Goal: Task Accomplishment & Management: Complete application form

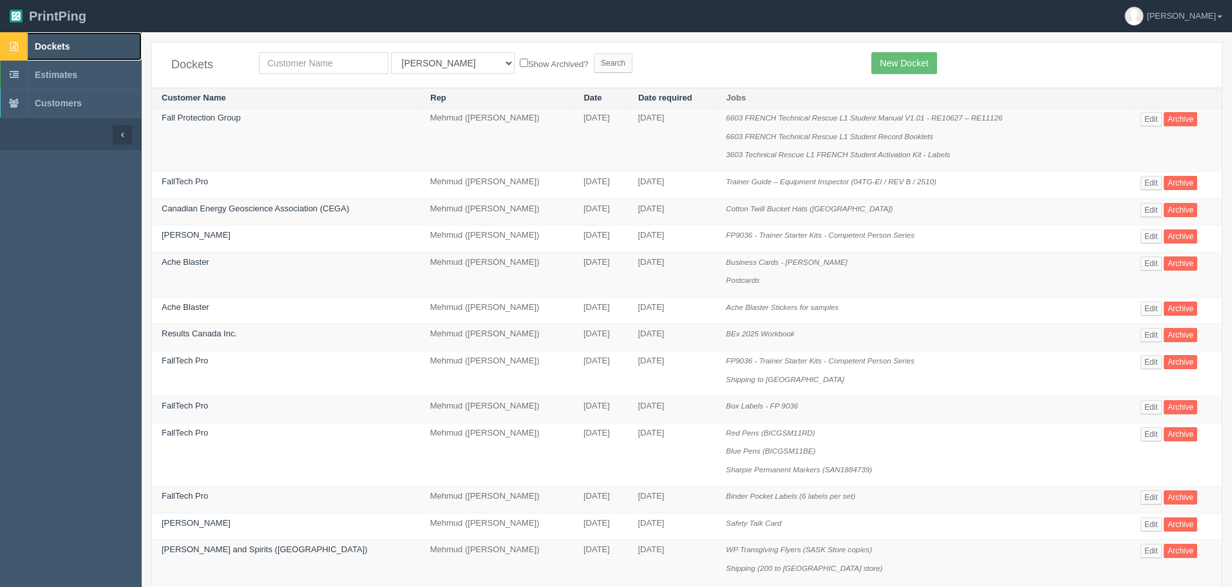
drag, startPoint x: 57, startPoint y: 46, endPoint x: 207, endPoint y: 62, distance: 150.3
click at [57, 46] on span "Dockets" at bounding box center [52, 46] width 35 height 10
click at [923, 63] on link "New Docket" at bounding box center [903, 63] width 65 height 22
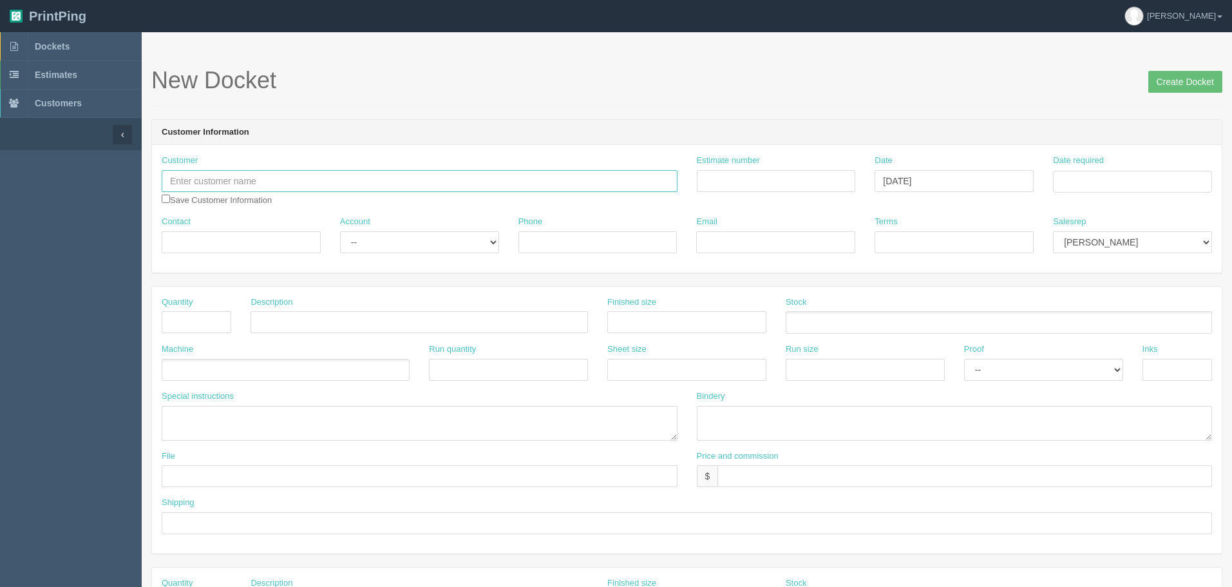
click at [274, 183] on input "text" at bounding box center [420, 181] width 516 height 22
click at [176, 178] on input "WalthCo" at bounding box center [420, 181] width 516 height 22
type input "WealthCo"
click at [747, 179] on input "Estimate number" at bounding box center [776, 181] width 159 height 22
type input "Outsource - See quotesheet"
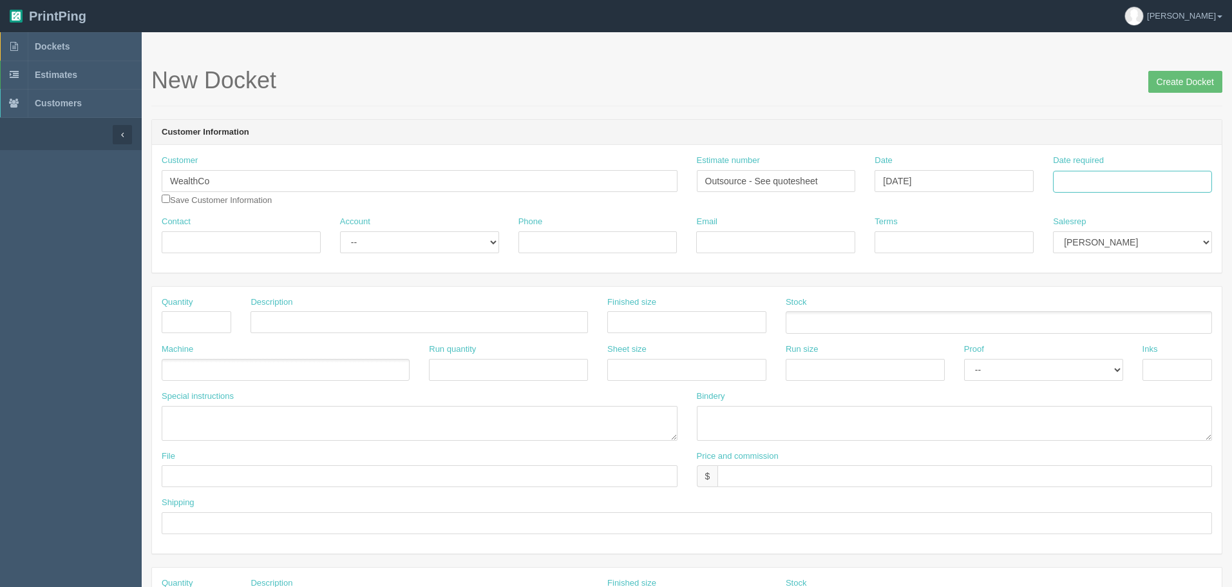
type input "October 3, 2025"
click at [1125, 300] on td "22" at bounding box center [1117, 305] width 19 height 19
type input "[DATE]"
click at [1011, 126] on header "Customer Information" at bounding box center [687, 133] width 1070 height 26
click at [1126, 243] on select "Mark Mikayla Aly Mehmud Stacy Rebecca Matthew Viki Phil Greg Jim Sam Brandon Za…" at bounding box center [1132, 242] width 159 height 22
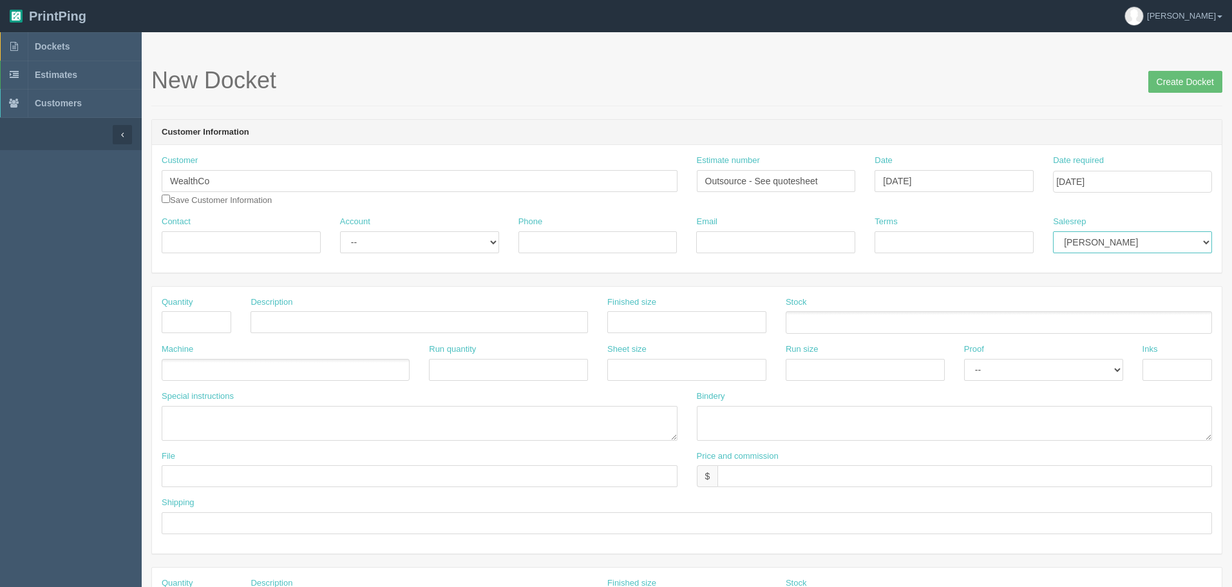
select select "8"
click at [1053, 231] on select "Mark Mikayla Aly Mehmud Stacy Rebecca Matthew Viki Phil Greg Jim Sam Brandon Za…" at bounding box center [1132, 242] width 159 height 22
click at [213, 235] on input "Contact" at bounding box center [241, 242] width 159 height 22
click at [258, 244] on input "Bryton Udy /" at bounding box center [241, 242] width 159 height 22
paste input "Jazzy Reyes"
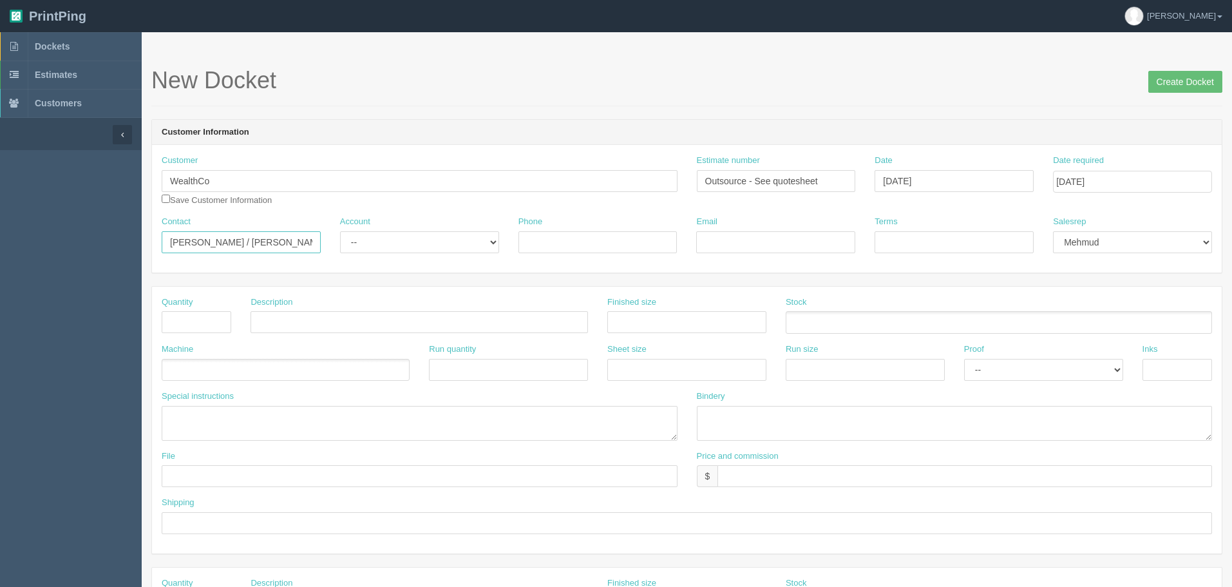
type input "Bryton Udy / Jazzy Reyes"
drag, startPoint x: 410, startPoint y: 236, endPoint x: 413, endPoint y: 246, distance: 10.8
click at [410, 236] on select "-- Existing Client Allrush Client Rep Client" at bounding box center [419, 242] width 159 height 22
select select "Allrush Client"
click at [340, 231] on select "-- Existing Client Allrush Client Rep Client" at bounding box center [419, 242] width 159 height 22
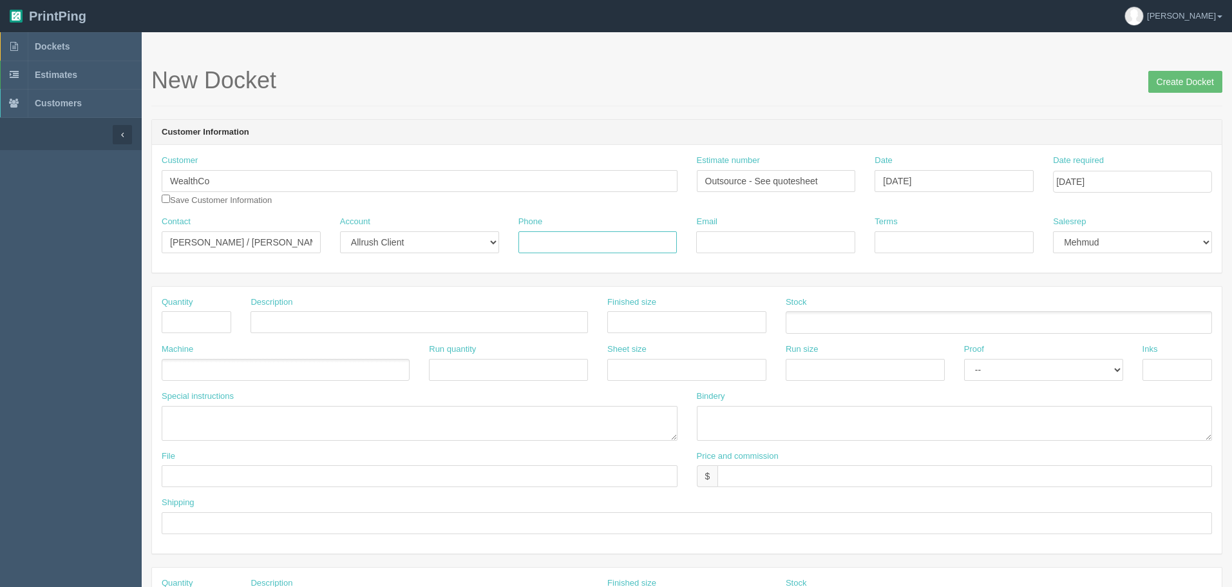
drag, startPoint x: 577, startPoint y: 234, endPoint x: 598, endPoint y: 247, distance: 24.7
click at [577, 234] on input "Phone" at bounding box center [597, 242] width 159 height 22
click at [533, 242] on input "Phone" at bounding box center [597, 242] width 159 height 22
click at [612, 245] on input "403-680-5811 /" at bounding box center [597, 242] width 159 height 22
paste input "+1 (403) 537 5853"
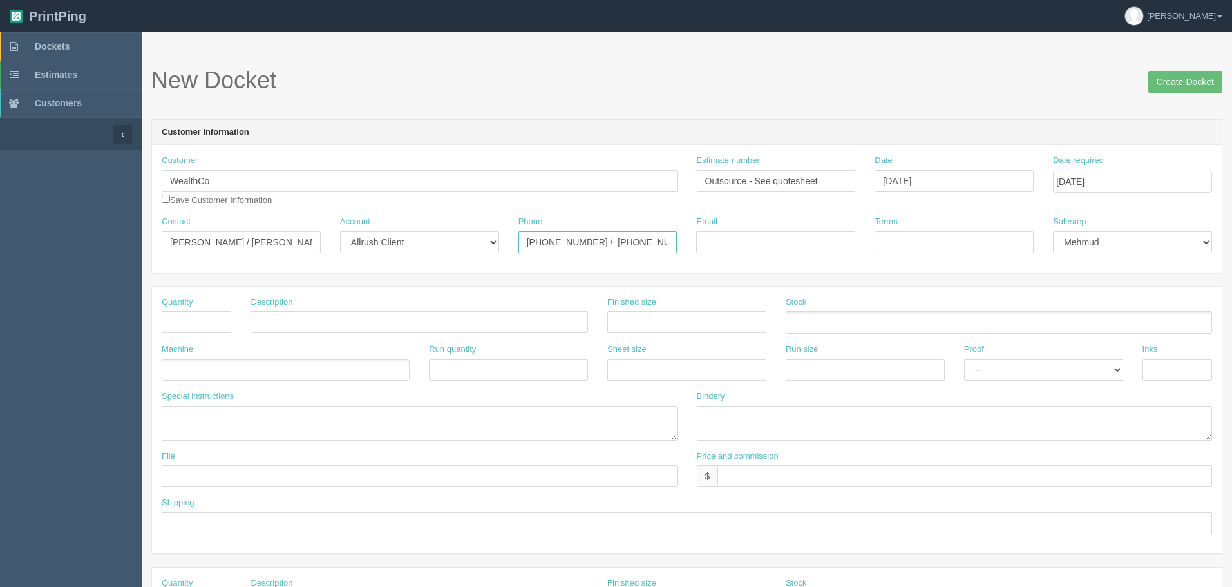
click at [605, 241] on input "403-680-5811 / +1 (403) 537 5853" at bounding box center [597, 242] width 159 height 22
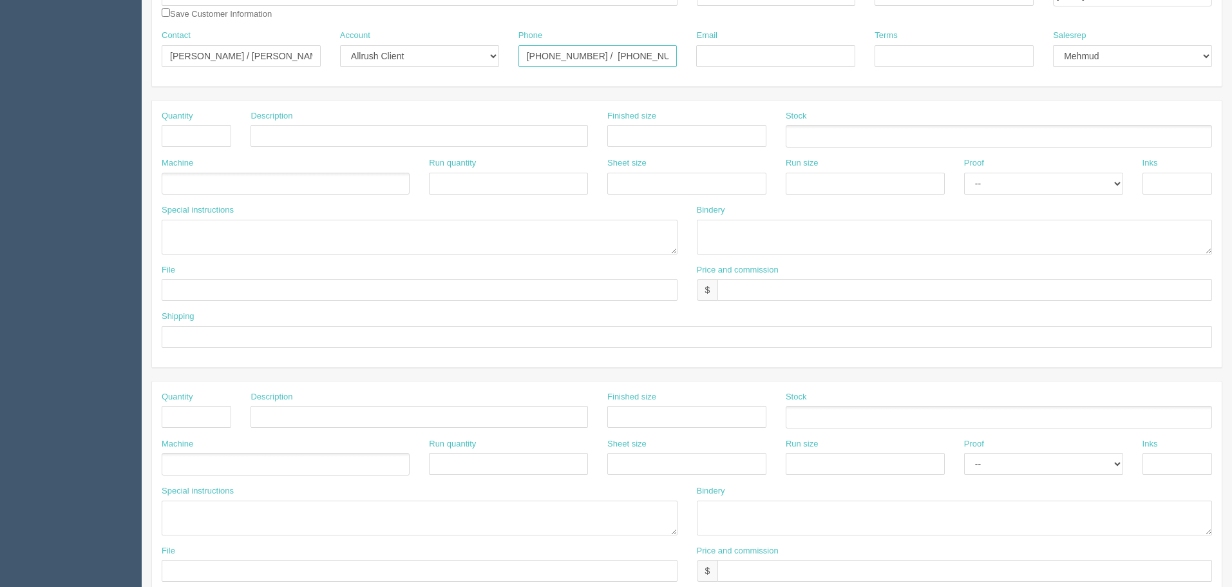
scroll to position [193, 0]
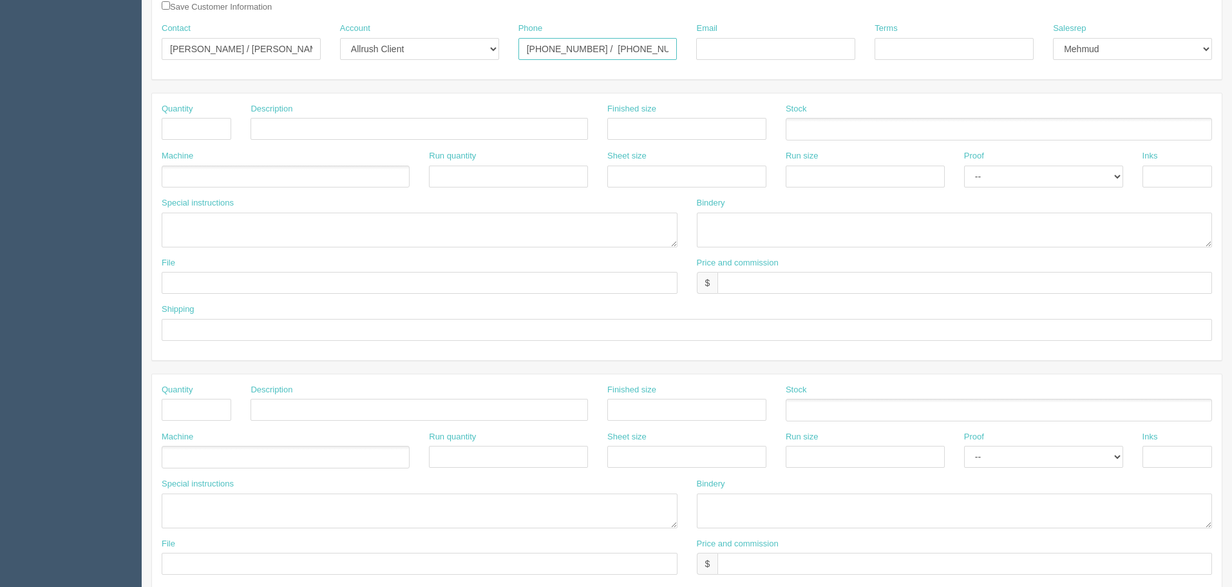
type input "403-680-5811 / (403) 537 5853"
drag, startPoint x: 187, startPoint y: 334, endPoint x: 187, endPoint y: 326, distance: 8.4
click at [187, 333] on input "text" at bounding box center [687, 330] width 1050 height 22
paste input "(403) 537 5853"
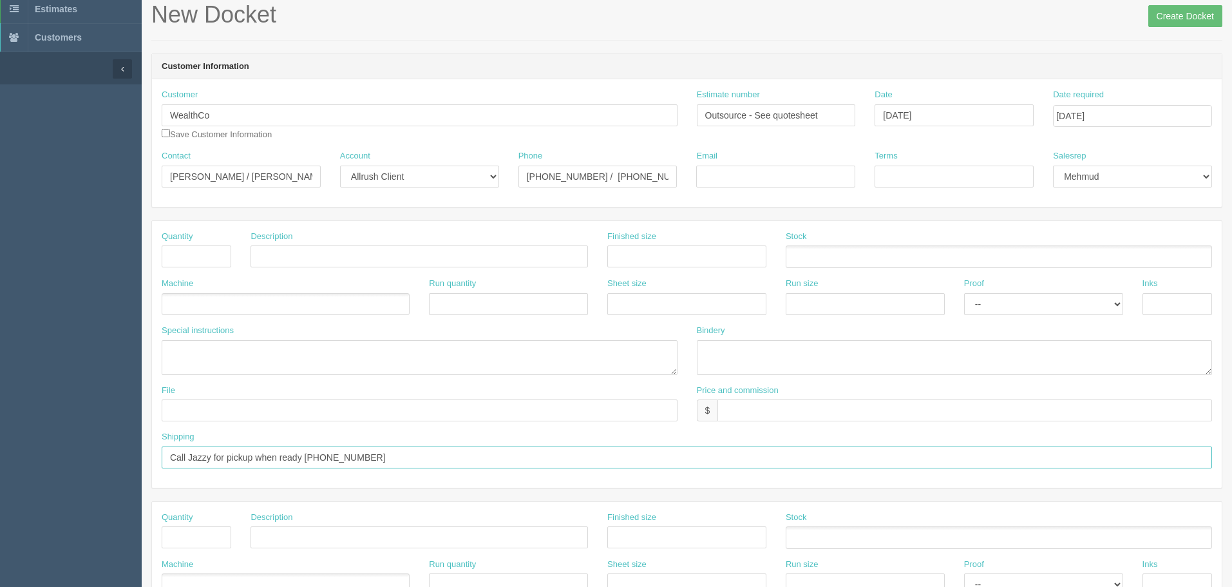
scroll to position [0, 0]
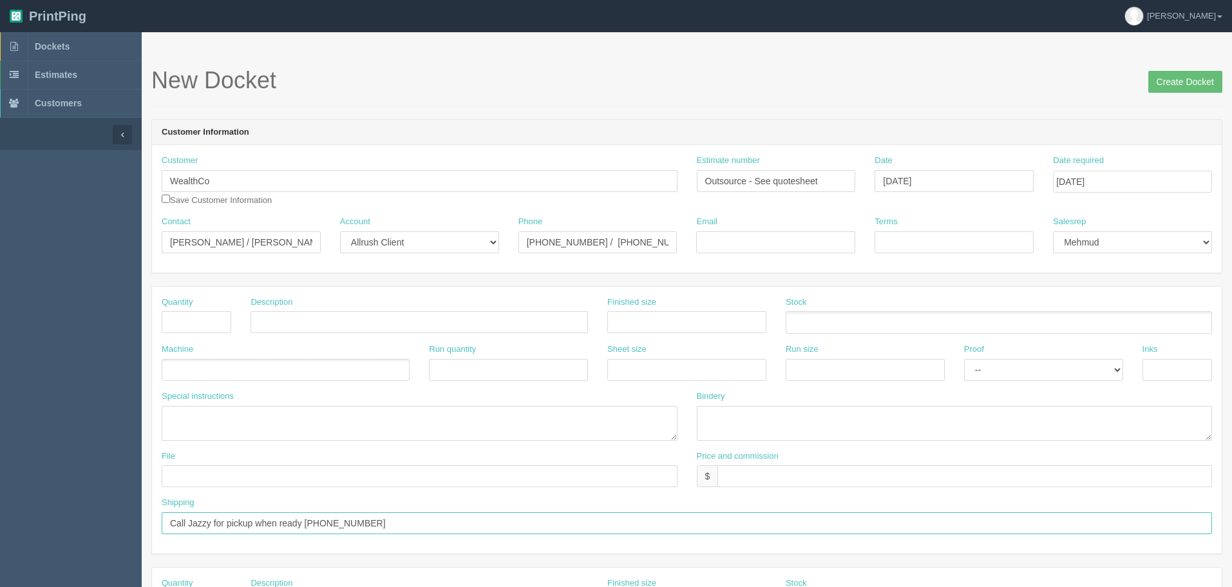
type input "Call Jazzy for pickup when ready (403) 537 5853"
drag, startPoint x: 777, startPoint y: 238, endPoint x: 777, endPoint y: 249, distance: 10.9
click at [777, 238] on input "Email" at bounding box center [775, 242] width 159 height 22
paste input "Jazzy Reyes <jazzy.reyes@wealthco.ca>"
drag, startPoint x: 739, startPoint y: 240, endPoint x: 575, endPoint y: 243, distance: 163.6
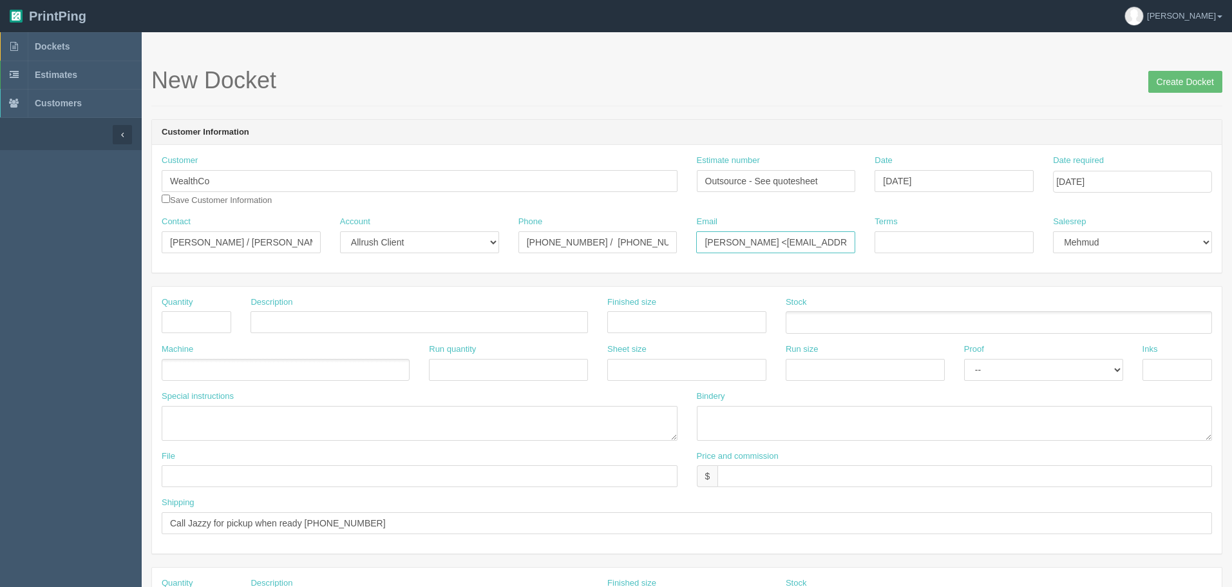
click at [575, 243] on div "Contact Bryton Udy / Jazzy Reyes Account -- Existing Client Allrush Client Rep …" at bounding box center [687, 239] width 1070 height 47
click at [821, 246] on input "jazzy.reyes@wealthco.ca>" at bounding box center [775, 242] width 159 height 22
drag, startPoint x: 752, startPoint y: 240, endPoint x: 983, endPoint y: 228, distance: 230.9
click at [983, 228] on div "Contact Bryton Udy / Jazzy Reyes Account -- Existing Client Allrush Client Rep …" at bounding box center [687, 239] width 1070 height 47
paste input "@wealthco.ca"
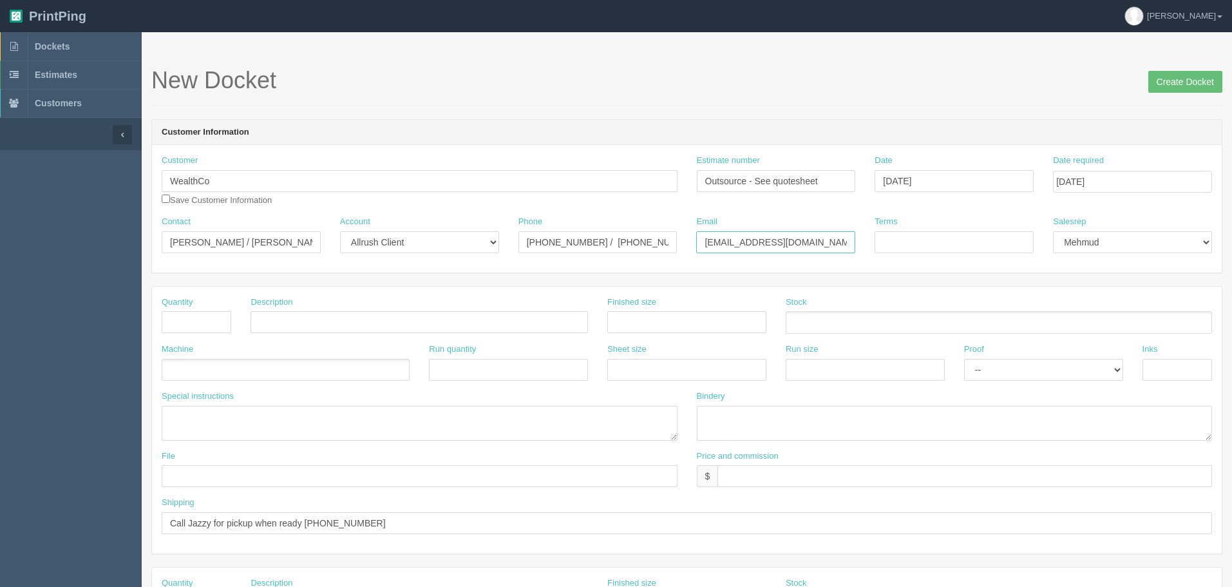
type input "bryton@wealthco.ca / jazzy.reyes@wealthco.ca"
click at [187, 522] on input "Call Jazzy for pickup when ready (403) 537 5853" at bounding box center [687, 523] width 1050 height 22
type input "Call Jazzy for pickup when ready (403) 537 5853 | invoice to both Jazzy and Bry…"
drag, startPoint x: 437, startPoint y: 316, endPoint x: 419, endPoint y: 321, distance: 19.4
click at [437, 316] on input "text" at bounding box center [419, 322] width 337 height 22
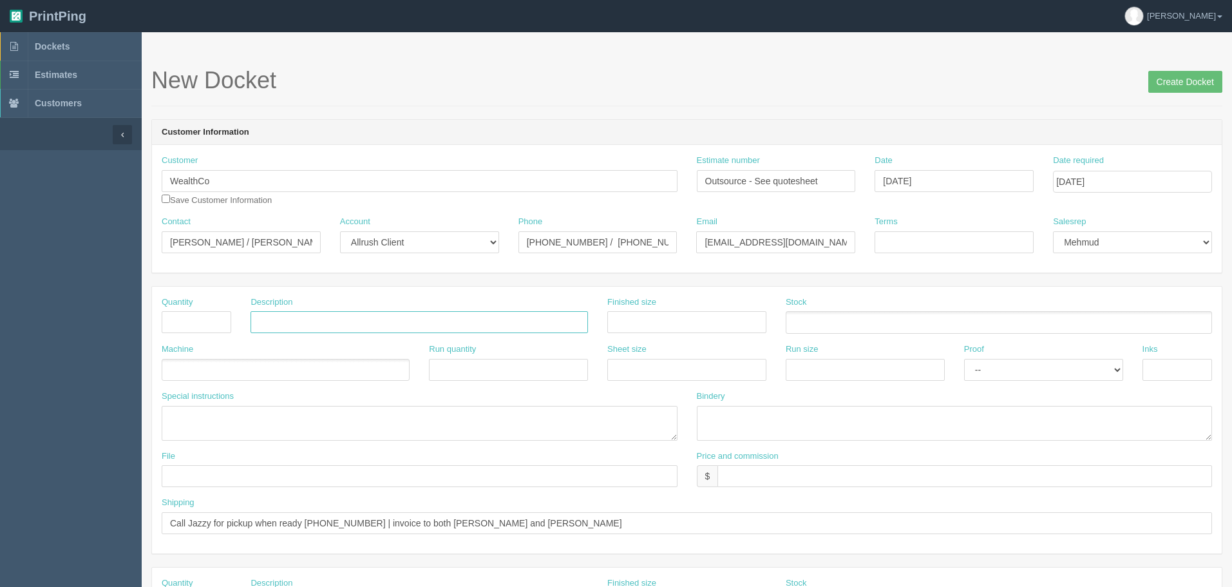
paste input "ST4241 [PERSON_NAME] PORTFOLIO"
type input "ST4241 [PERSON_NAME] PORTFOLIO"
click at [200, 322] on input "text" at bounding box center [197, 322] width 70 height 22
type input "35"
click at [185, 369] on ul at bounding box center [286, 370] width 248 height 23
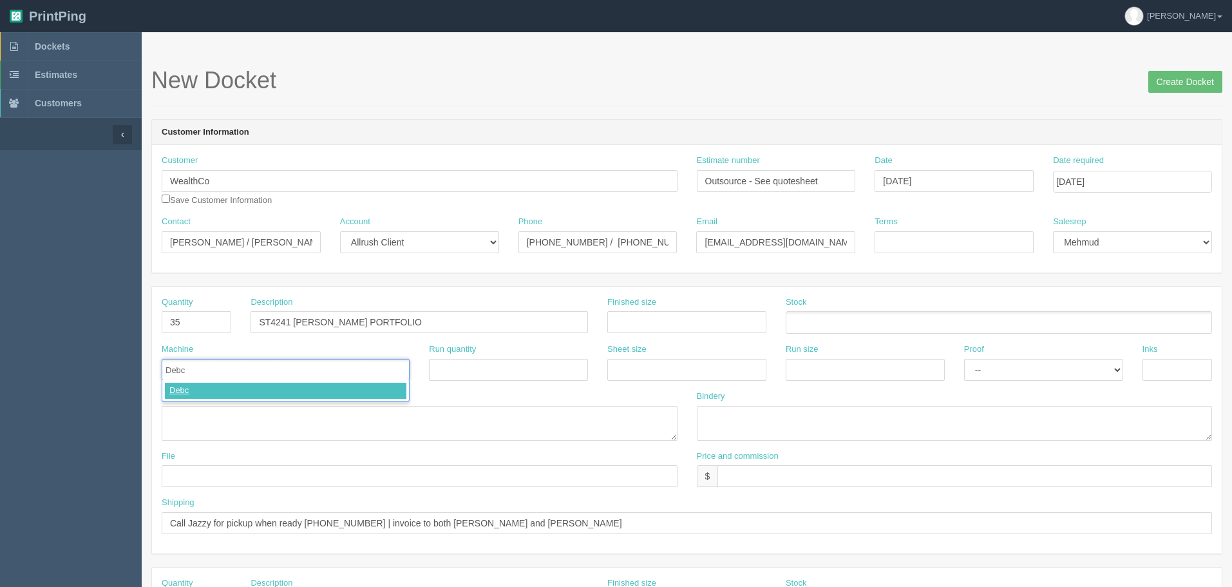
type input "Debco"
click at [209, 423] on textarea at bounding box center [420, 423] width 516 height 35
click at [173, 369] on link at bounding box center [172, 370] width 8 height 8
type input "Outsource"
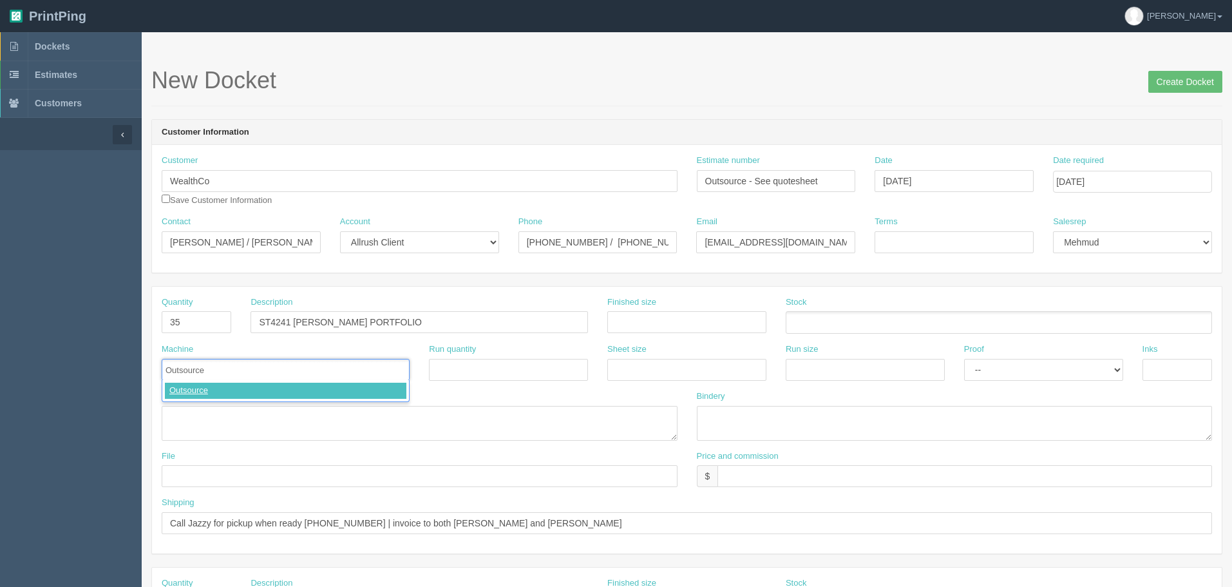
type input "Outsource"
click at [184, 415] on textarea at bounding box center [420, 423] width 516 height 35
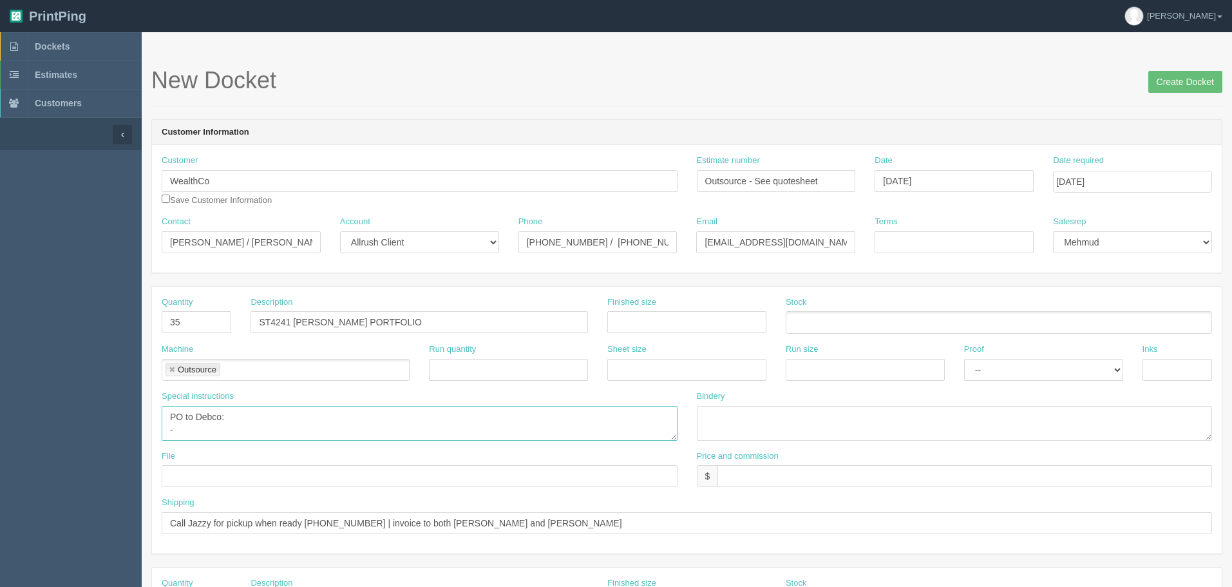
drag, startPoint x: 199, startPoint y: 419, endPoint x: 270, endPoint y: 448, distance: 76.5
click at [199, 419] on textarea "PO to Debco: -" at bounding box center [420, 423] width 516 height 35
click at [202, 432] on textarea "PO to Spector & Co: -" at bounding box center [420, 423] width 516 height 35
paste textarea "ST4241 FABRIZIO REFILLABLE PORTFOLIO"
click at [397, 424] on textarea "PO to Spector & Co: - ST4241 FABRIZIO, REFILLABLE PORTFOLIO," at bounding box center [420, 423] width 516 height 35
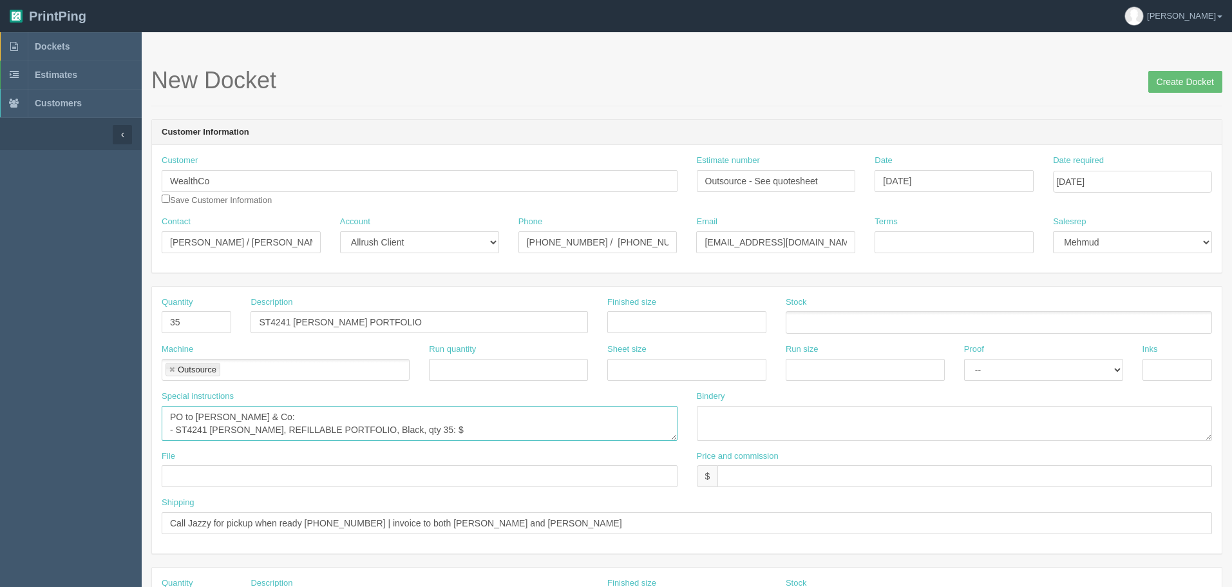
click at [430, 429] on textarea "PO to Spector & Co: - ST4241 FABRIZIO, REFILLABLE PORTFOLIO, Black, qty 35: $" at bounding box center [420, 423] width 516 height 35
click at [429, 430] on textarea "PO to Spector & Co: - ST4241 FABRIZIO, REFILLABLE PORTFOLIO, Black, qty 35: $" at bounding box center [420, 423] width 516 height 35
click at [272, 434] on textarea "PO to Spector & Co: - ST4241 FABRIZIO, REFILLABLE PORTFOLIO, Black, qty 35: $14…" at bounding box center [420, 423] width 516 height 35
paste textarea "Centered Left Of Flap On Bottom"
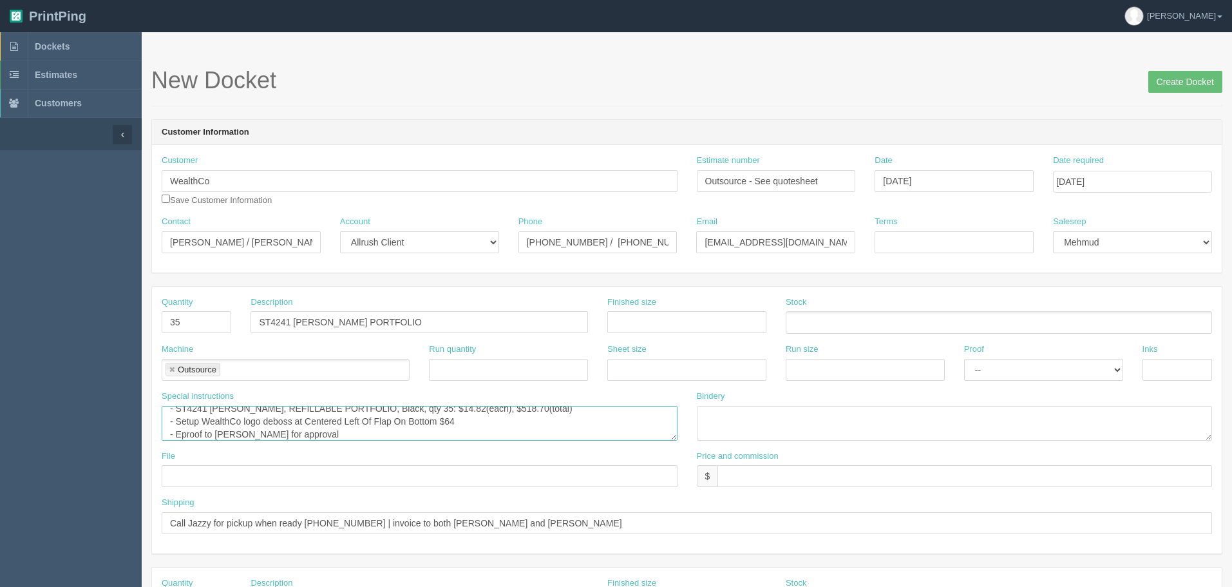
scroll to position [34, 0]
type textarea "PO to Spector & Co: - ST4241 FABRIZIO, REFILLABLE PORTFOLIO, Black, qty 35: $14…"
click at [757, 475] on input "$" at bounding box center [964, 476] width 495 height 22
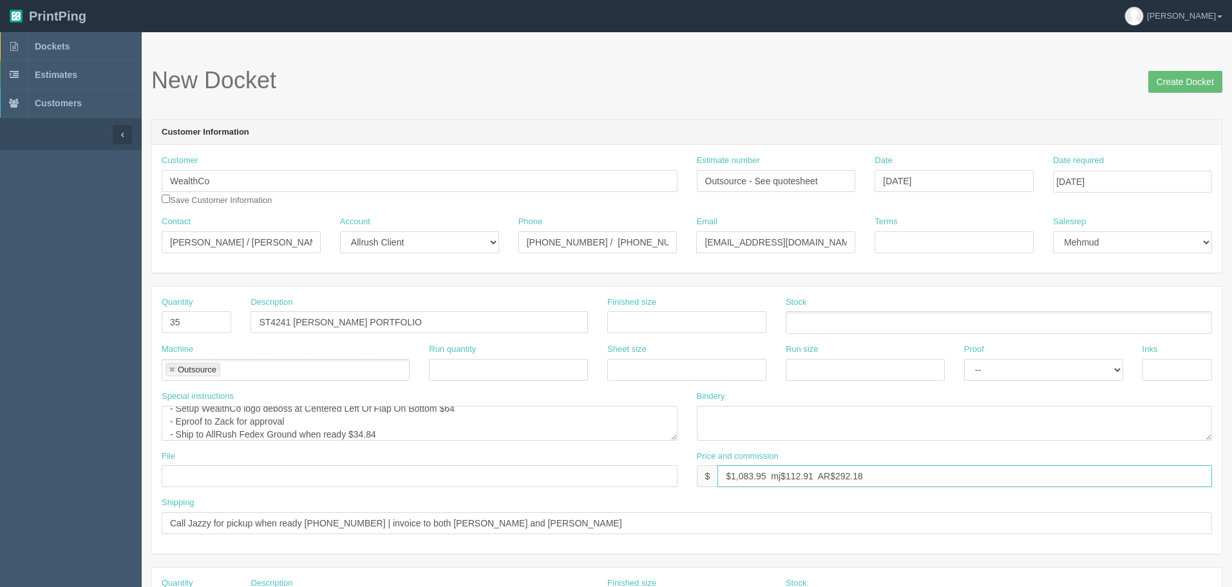
type input "$1,083.95 mj$112.91 AR$292.18"
click at [241, 472] on input "text" at bounding box center [420, 476] width 516 height 22
click at [238, 473] on input "Send to" at bounding box center [420, 476] width 516 height 22
paste input "Robert Frederick Galang <robertfg@spectorandco.com>"
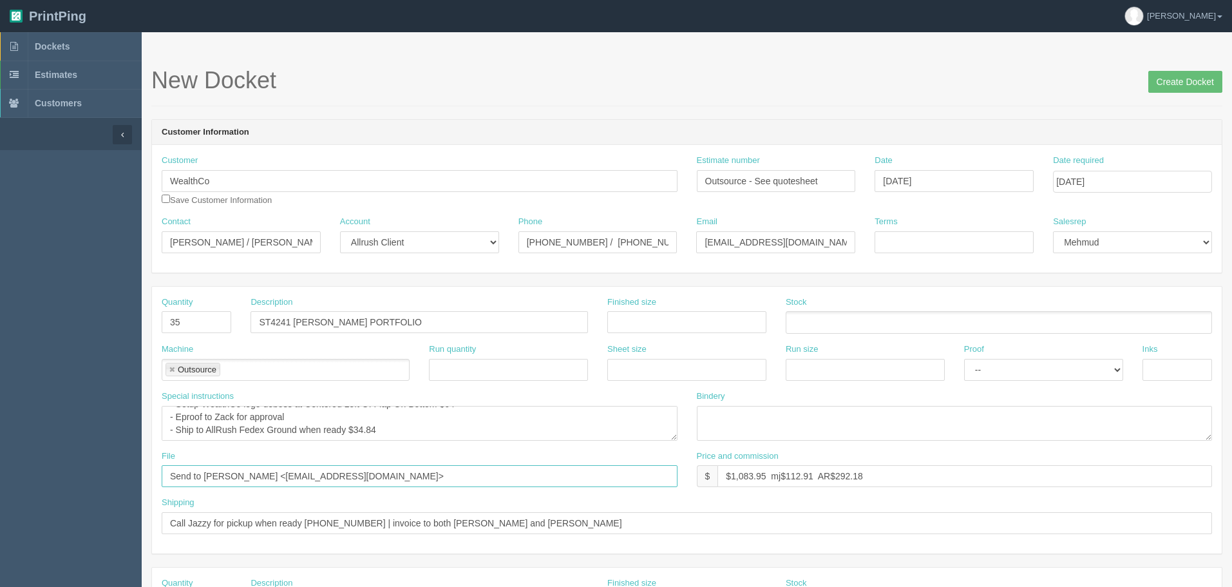
type input "Send to Robert Frederick Galang <robertfg@spectorandco.com>"
click at [404, 429] on textarea "PO to Spector & Co: - ST4241 FABRIZIO, REFILLABLE PORTFOLIO, Black, qty 35: $14…" at bounding box center [420, 423] width 516 height 35
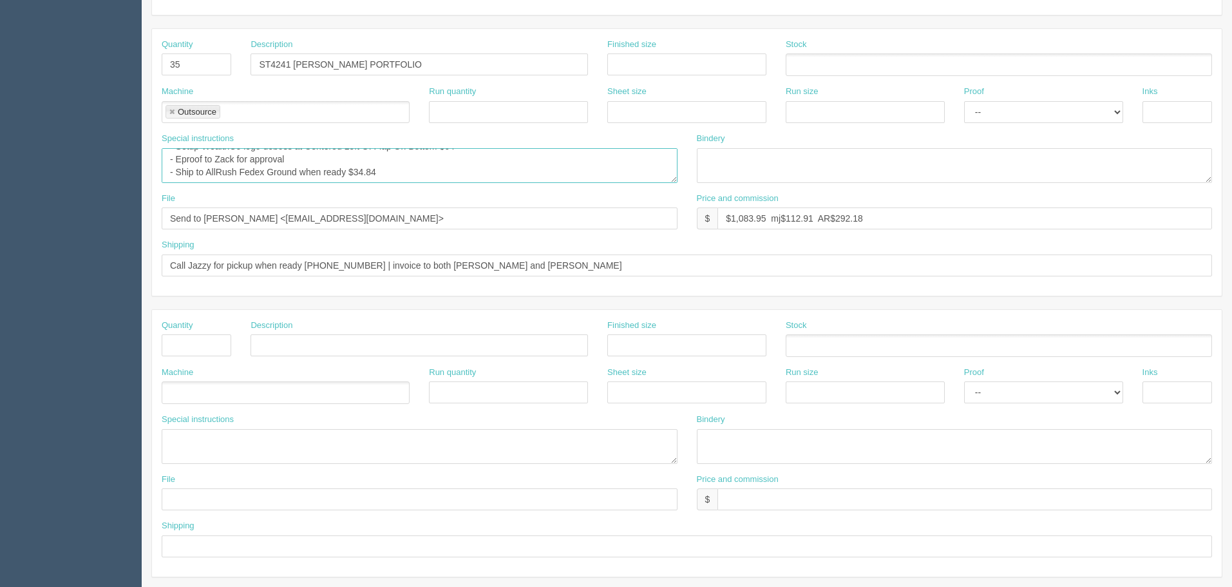
scroll to position [0, 0]
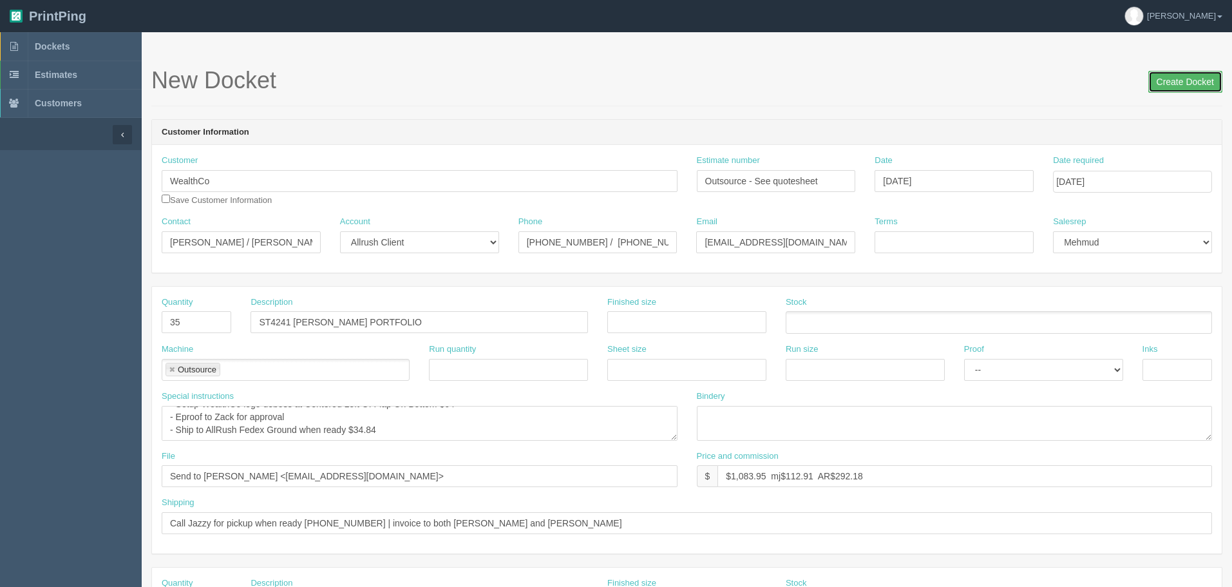
click at [1163, 81] on input "Create Docket" at bounding box center [1185, 82] width 74 height 22
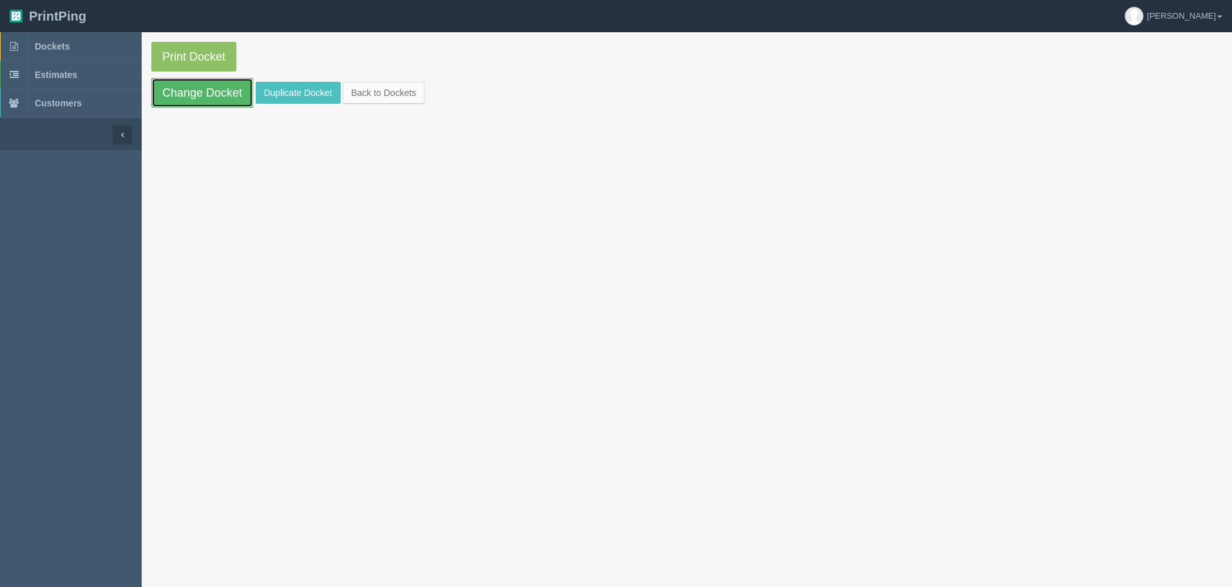
click at [188, 83] on link "Change Docket" at bounding box center [202, 93] width 102 height 30
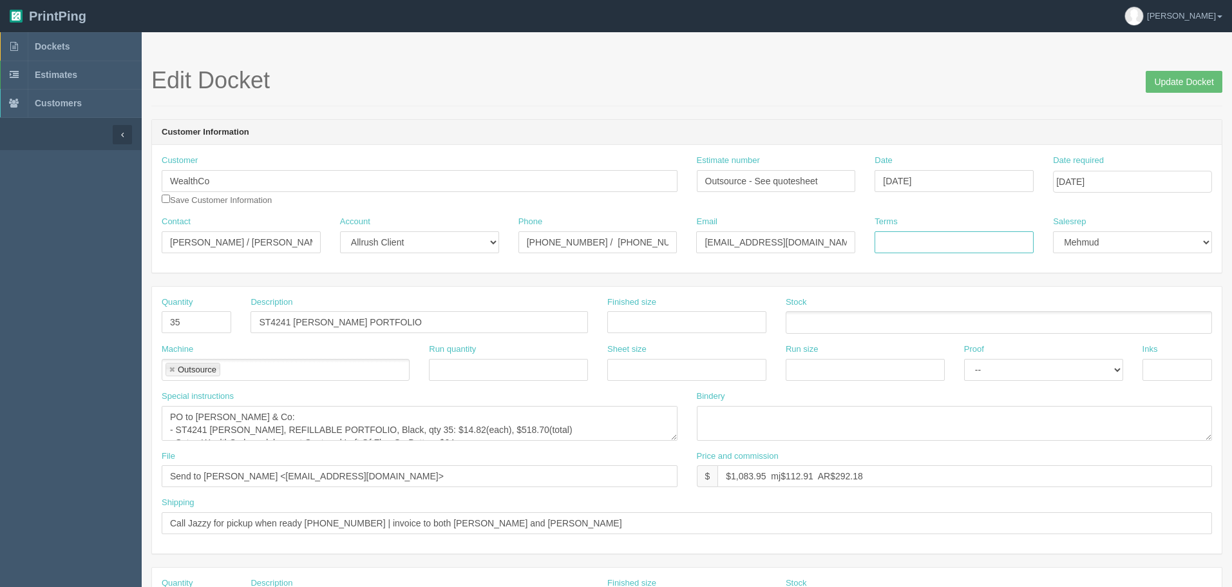
click at [940, 238] on input "Terms" at bounding box center [954, 242] width 159 height 22
type input "COD"
click at [1158, 82] on input "Update Docket" at bounding box center [1184, 82] width 77 height 22
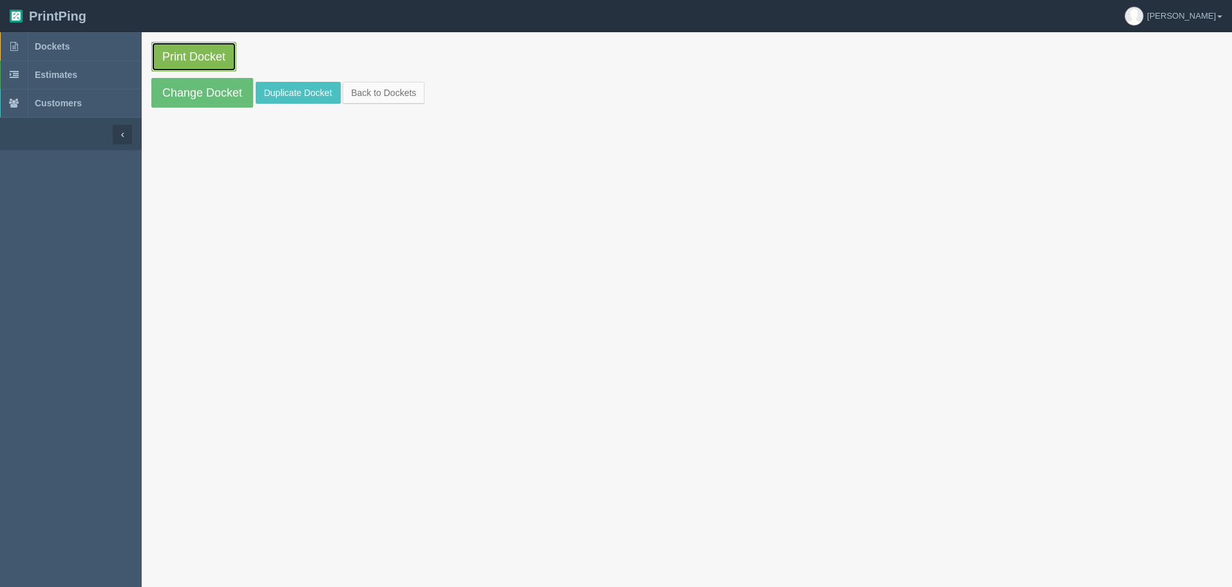
click at [191, 55] on link "Print Docket" at bounding box center [193, 57] width 85 height 30
click at [93, 44] on link "Dockets" at bounding box center [71, 46] width 142 height 28
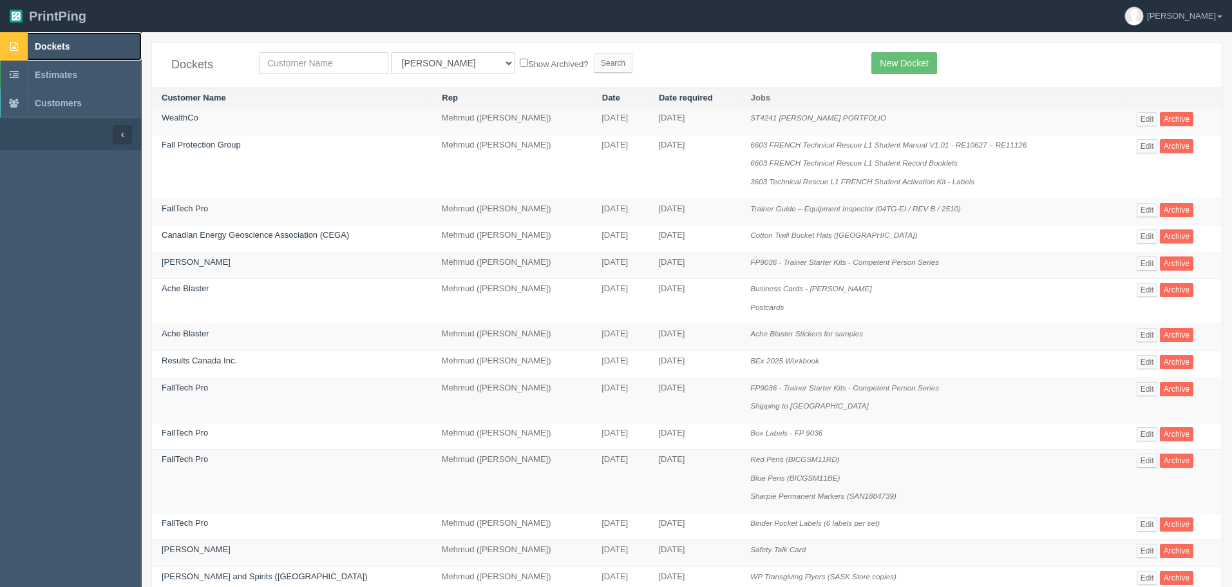
click at [88, 54] on link "Dockets" at bounding box center [71, 46] width 142 height 28
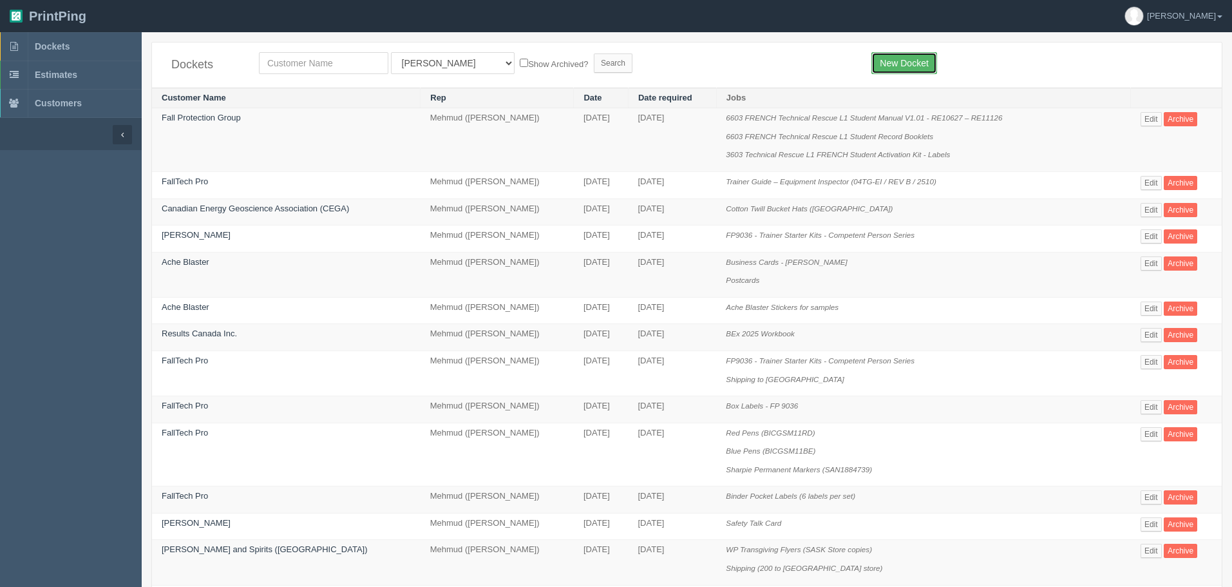
click at [911, 61] on link "New Docket" at bounding box center [903, 63] width 65 height 22
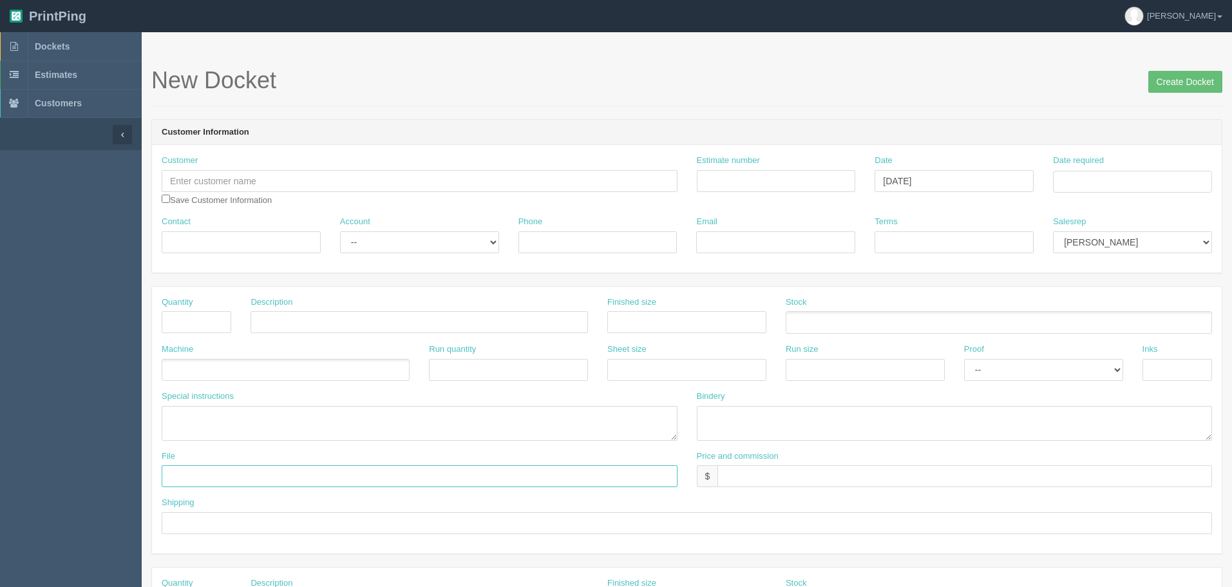
click at [256, 477] on input "text" at bounding box center [420, 476] width 516 height 22
paste input "Lesley Southwick-Trask - playing and description cards"
type input "files@allrush.ca "Lesley Southwick-Trask - playing and description cards""
click at [284, 180] on input "text" at bounding box center [420, 181] width 516 height 22
paste input "Lesley Southwick-Trask <lesley@lesleysouthwicktrask.com>"
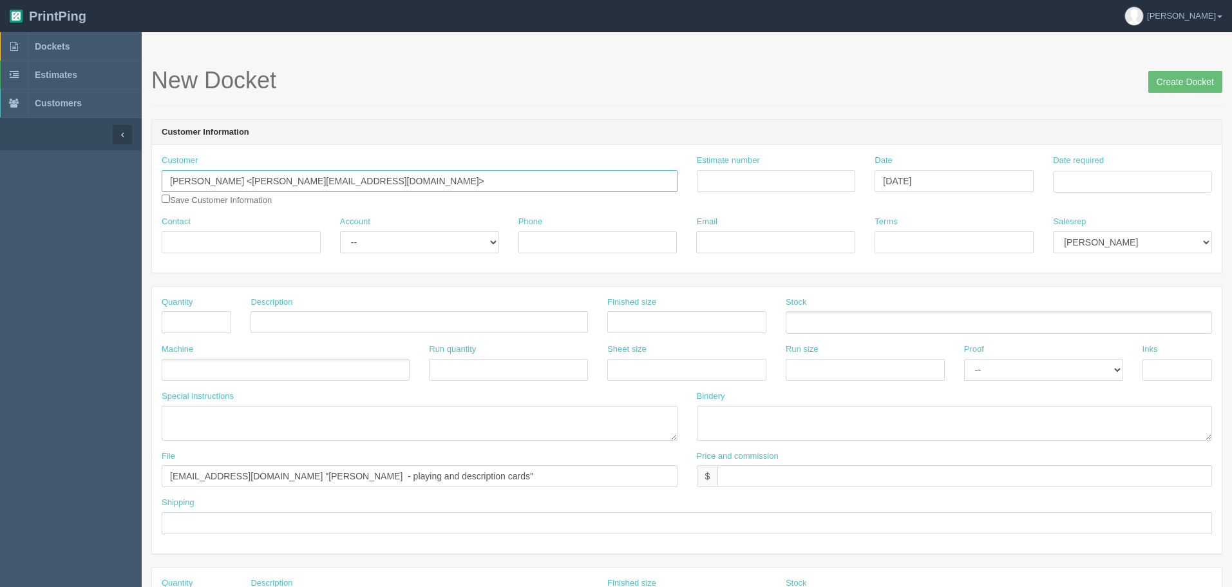
type input "Lesley Southwick-Trask <lesley@lesleysouthwicktrask.com>"
drag, startPoint x: 272, startPoint y: 240, endPoint x: 723, endPoint y: 263, distance: 450.8
click at [272, 240] on input "Contact" at bounding box center [241, 242] width 159 height 22
paste input "Lesley Southwick-Trask <lesley@lesleysouthwicktrask.com>"
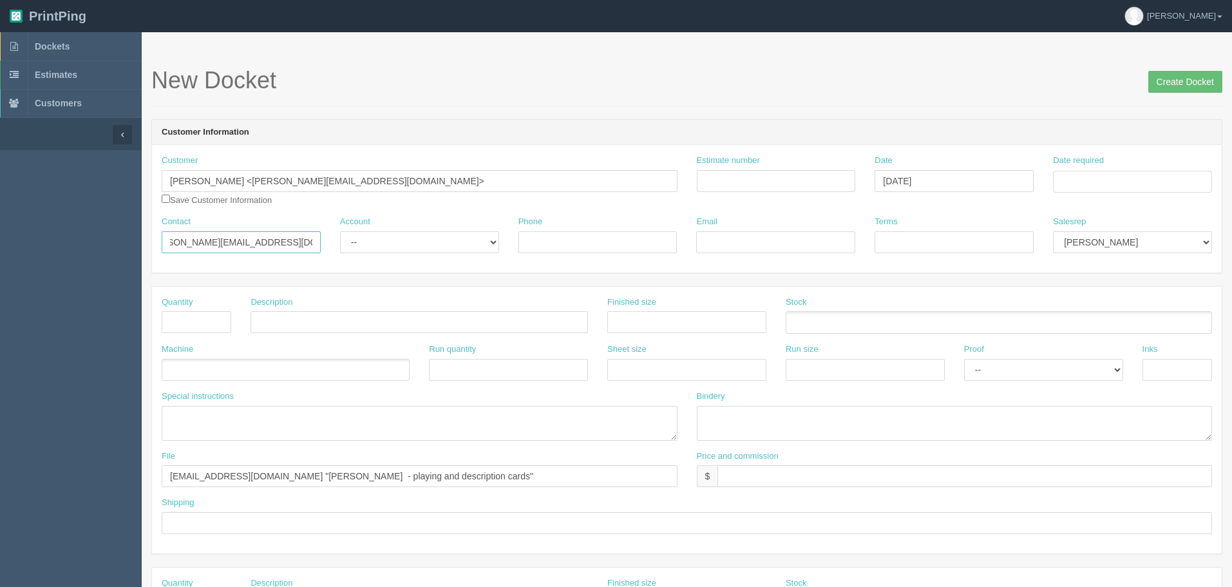
type input "Lesley Southwick-Trask <lesley@lesleysouthwicktrask.com>"
click at [727, 237] on input "Email" at bounding box center [775, 242] width 159 height 22
paste input "Lesley Southwick-Trask <lesley@lesleysouthwicktrask.com>"
drag, startPoint x: 706, startPoint y: 242, endPoint x: 475, endPoint y: 243, distance: 231.2
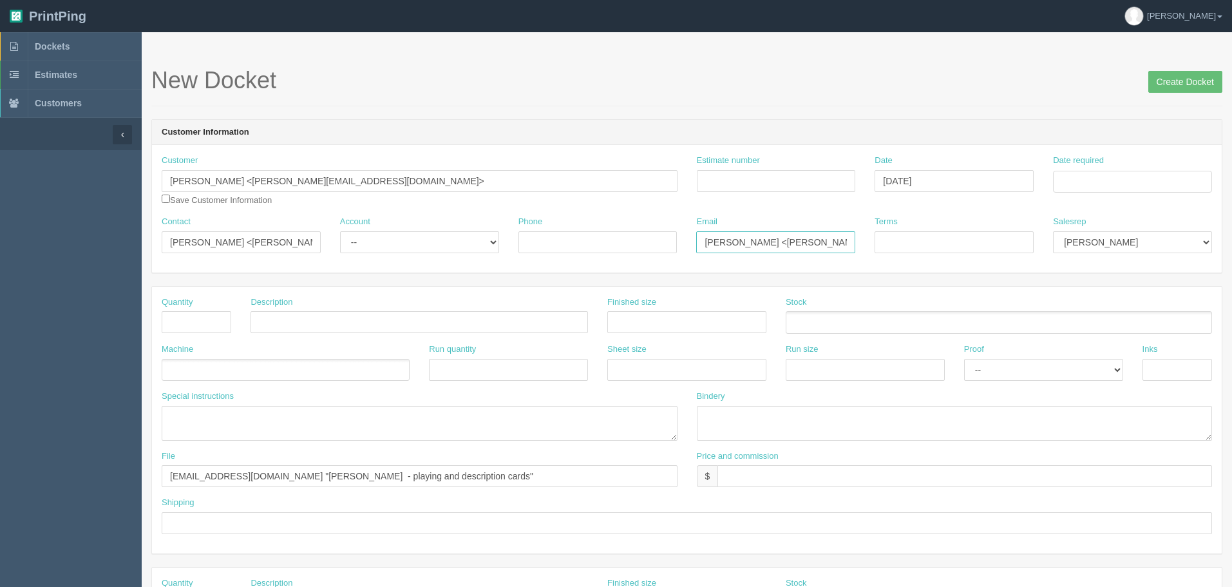
click at [475, 243] on div "Contact Lesley Southwick-Trask <lesley@lesleysouthwicktrask.com> Account -- Exi…" at bounding box center [687, 239] width 1070 height 47
type input "lesley@lesleysouthwicktrask.com"
drag, startPoint x: 267, startPoint y: 239, endPoint x: 690, endPoint y: 249, distance: 423.3
click at [711, 252] on div "Contact Lesley Southwick-Trask <lesley@lesleysouthwicktrask.com> Account -- Exi…" at bounding box center [687, 239] width 1070 height 47
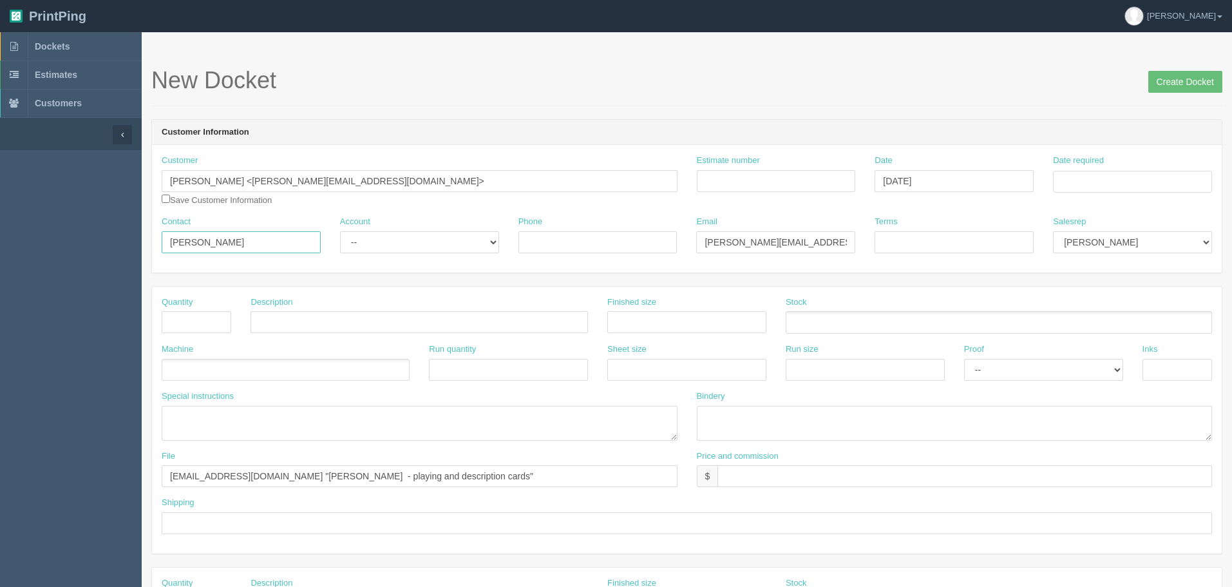
scroll to position [0, 0]
type input "[PERSON_NAME]"
drag, startPoint x: 270, startPoint y: 178, endPoint x: 744, endPoint y: 184, distance: 474.1
click at [744, 184] on div "Customer Lesley Southwick-Trask <lesley@lesleysouthwicktrask.com> Save Customer…" at bounding box center [687, 185] width 1070 height 61
type input "[PERSON_NAME]"
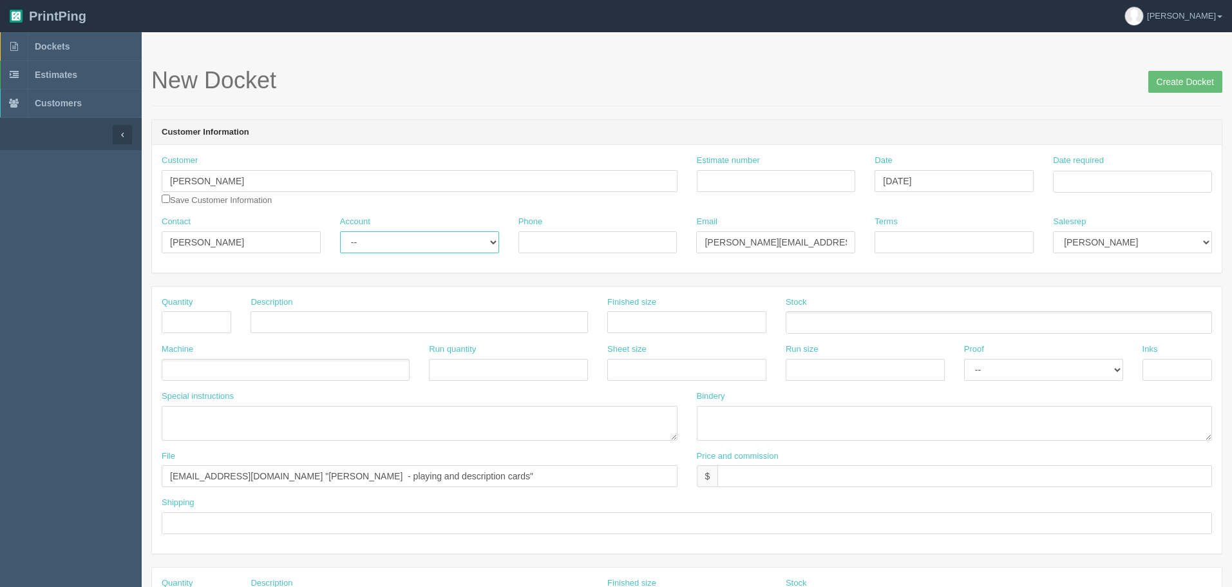
click at [403, 244] on select "-- Existing Client Allrush Client Rep Client" at bounding box center [419, 242] width 159 height 22
select select "Allrush Client"
click at [340, 231] on select "-- Existing Client Allrush Client Rep Client" at bounding box center [419, 242] width 159 height 22
click at [556, 243] on input "Phone" at bounding box center [597, 242] width 159 height 22
paste input "902 471-6761"
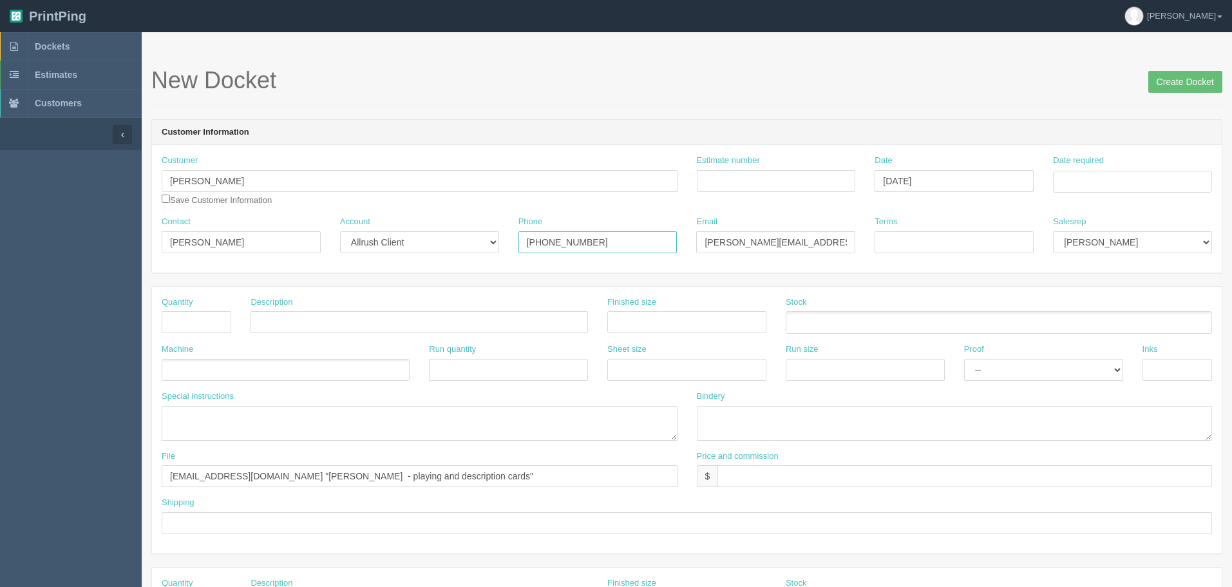
type input "902 471-6761"
click at [725, 182] on input "Estimate number" at bounding box center [776, 181] width 159 height 22
click at [820, 182] on input "Estimate number" at bounding box center [776, 181] width 159 height 22
paste input "092733"
type input "/ 092733"
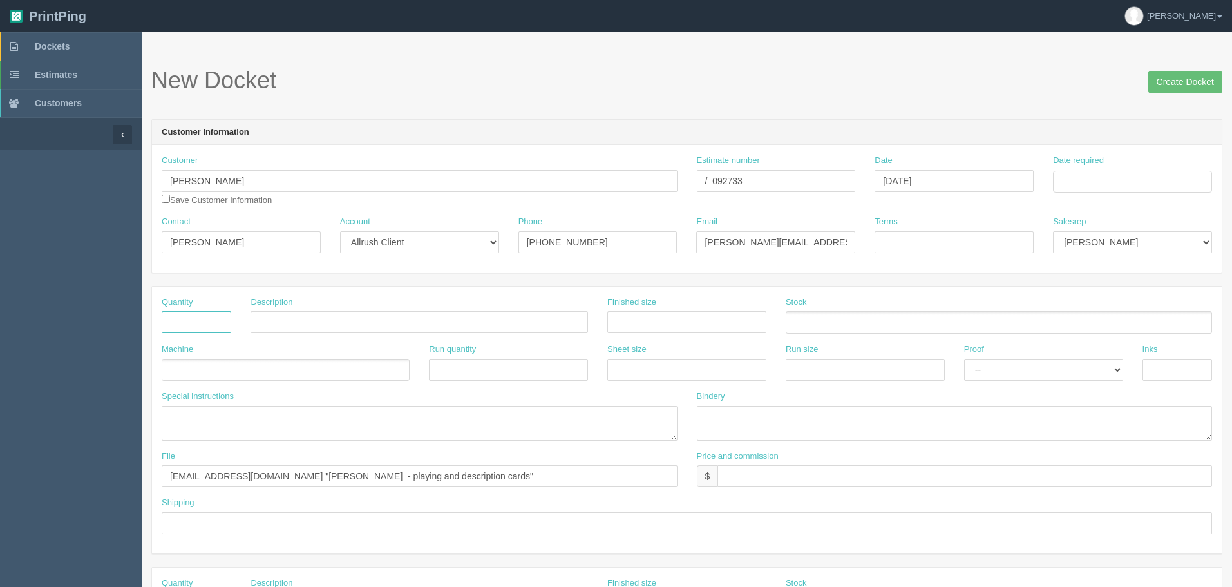
click at [195, 322] on input "text" at bounding box center [197, 322] width 70 height 22
type input "20 sets"
type input "Playing cards (20 sets of 22 cards)"
click at [673, 325] on input "text" at bounding box center [686, 322] width 159 height 22
type input "2.756" x 4.134""
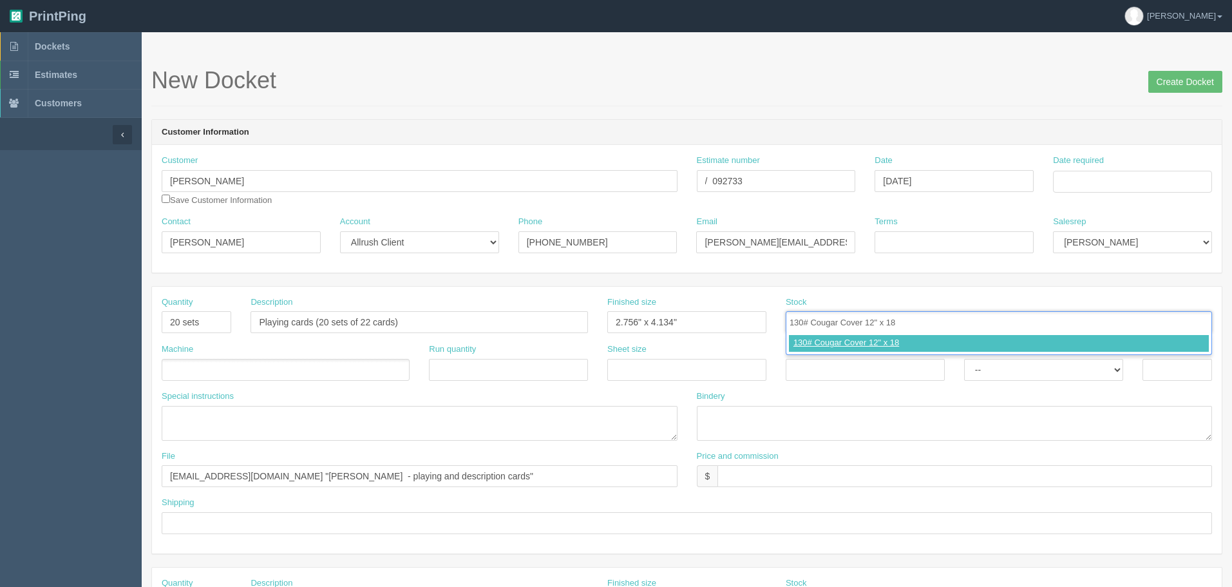
type input "130# Cougar Cover 12" x 18""
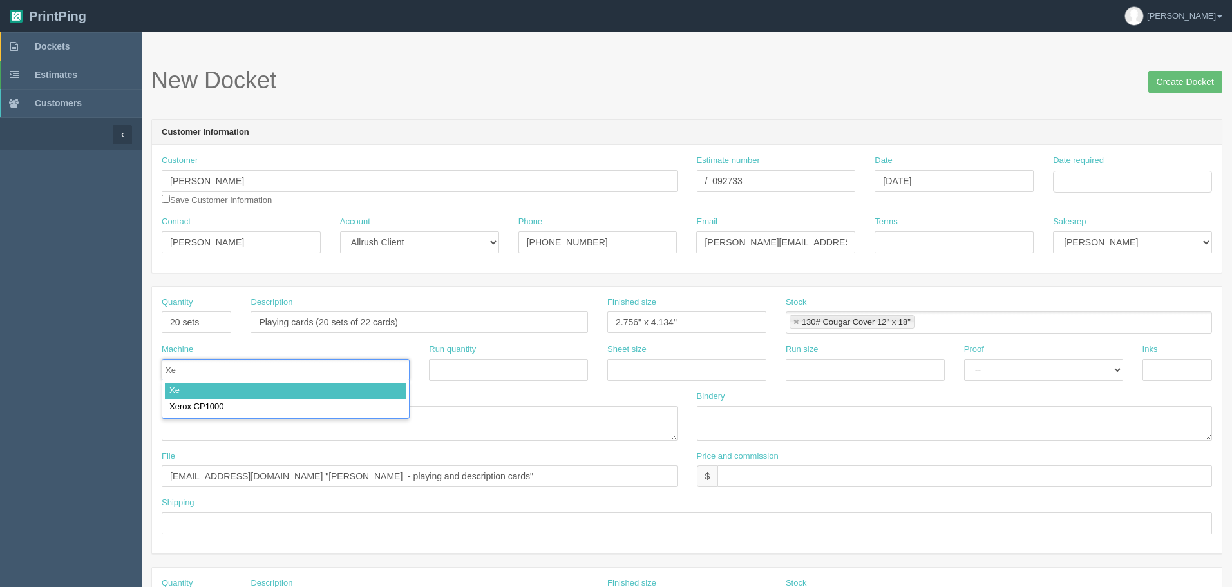
type input "Xer"
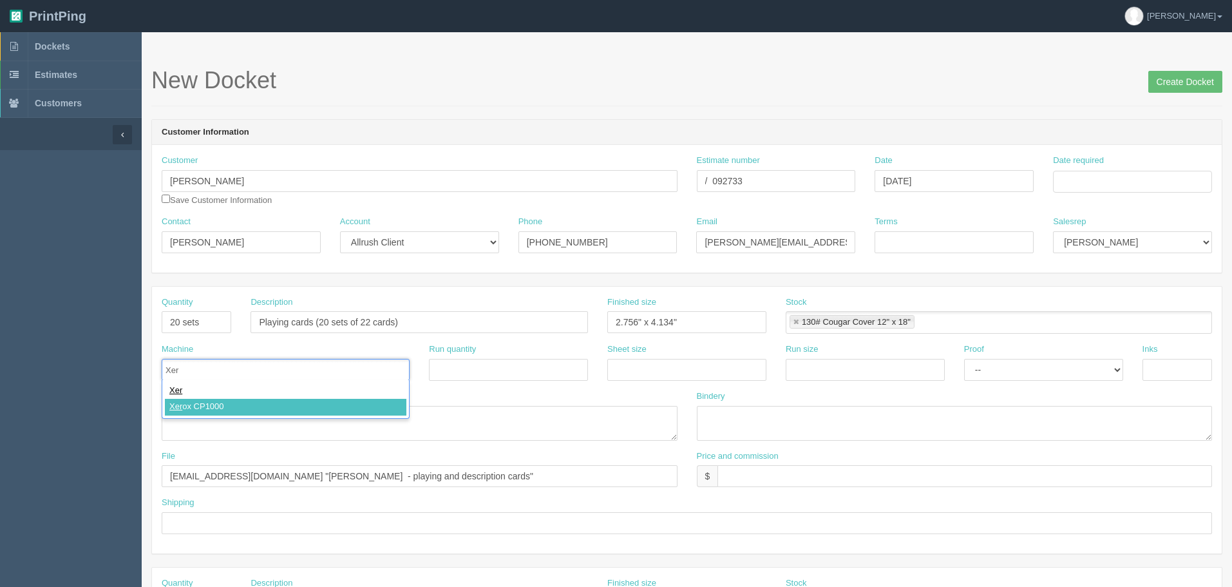
type input "Xerox CP1000"
type input "12" x 18""
paste input "12" x 18""
type input "12" x 18""
select select "Hard Copy"
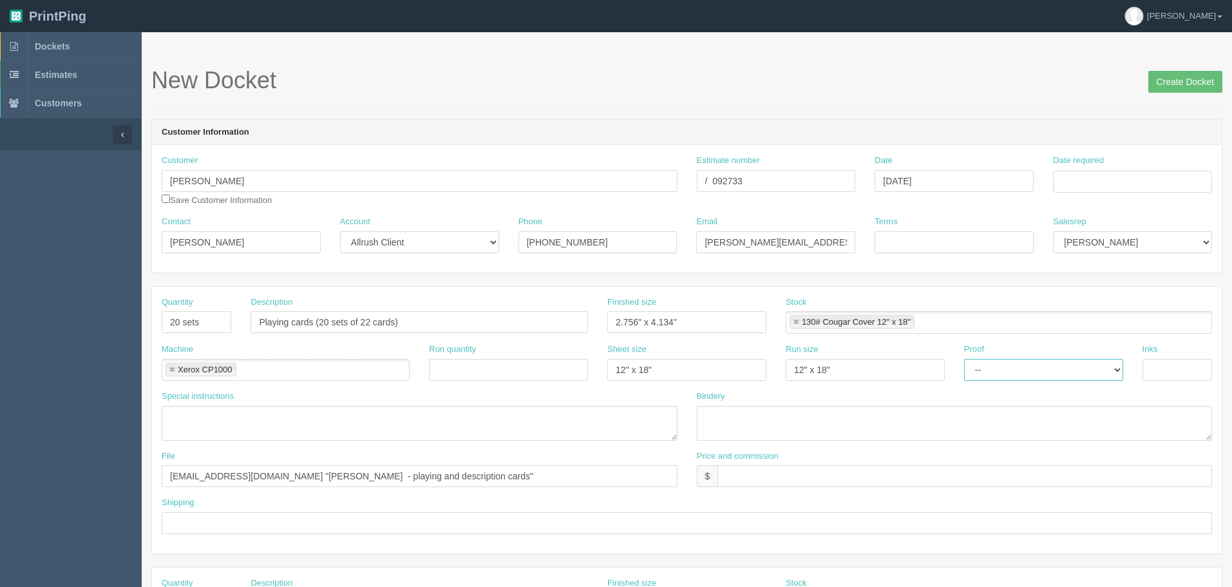
click at [964, 359] on select "-- Email Hard Copy" at bounding box center [1043, 370] width 159 height 22
type input "4/4"
type textarea "print collated, 22 cards per set"
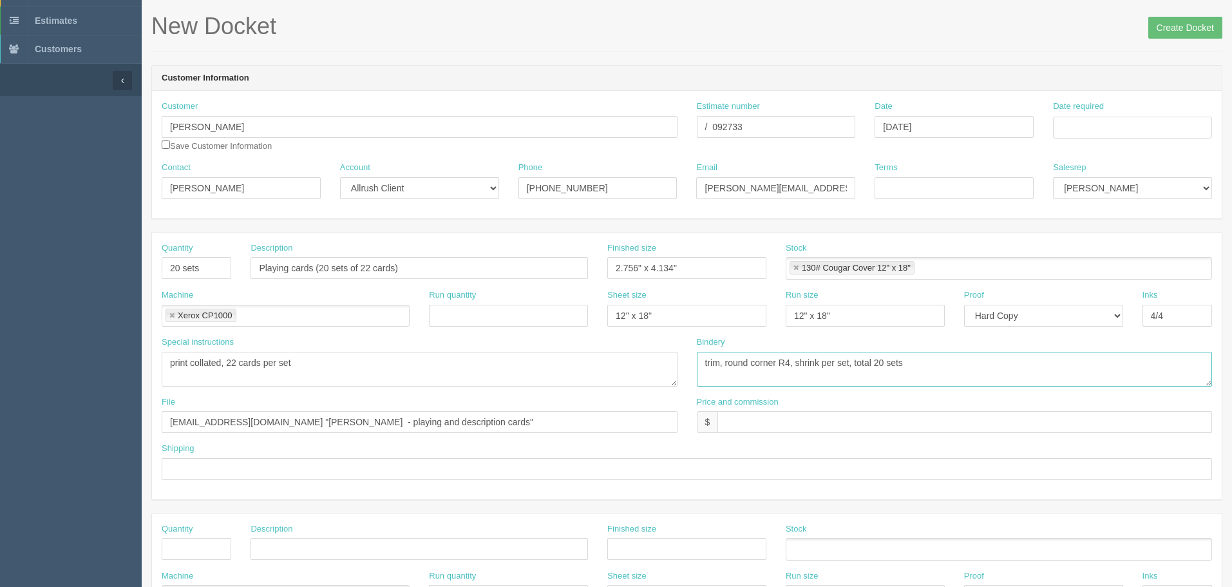
scroll to position [258, 0]
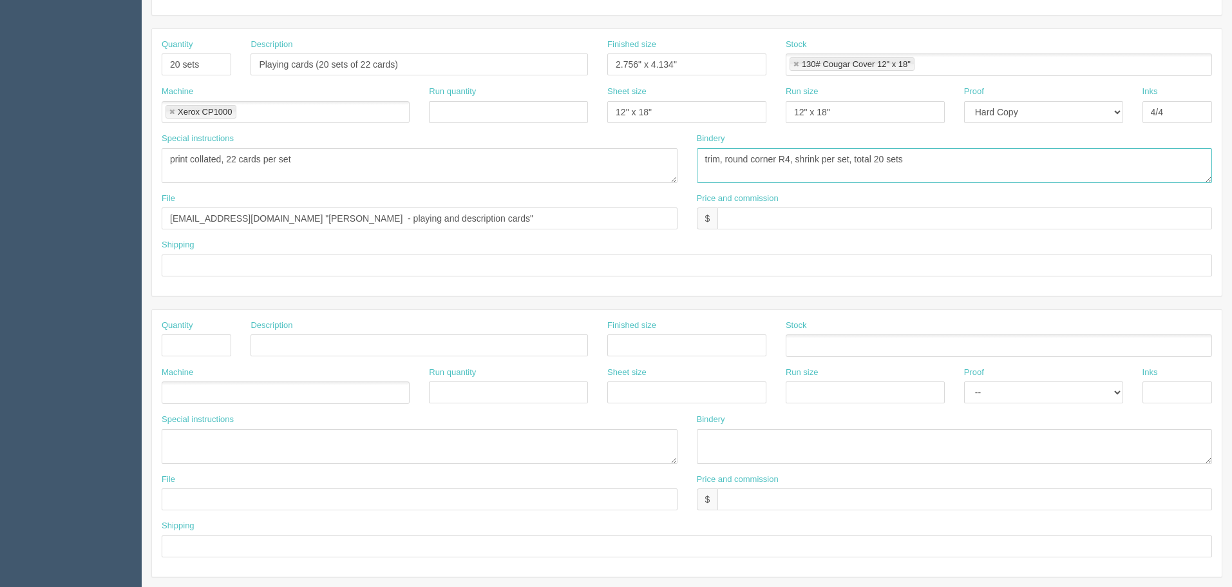
type textarea "trim, round corner R4, shrink per set, total 20 sets"
click at [727, 444] on textarea at bounding box center [955, 446] width 516 height 35
paste textarea "trim, round corner R4, shrink per set, total 20 sets"
click at [725, 439] on textarea "trim, round corner R4, shrink per set, total 20 sets" at bounding box center [955, 446] width 516 height 35
type textarea "trim, shrink per set, total 20 sets"
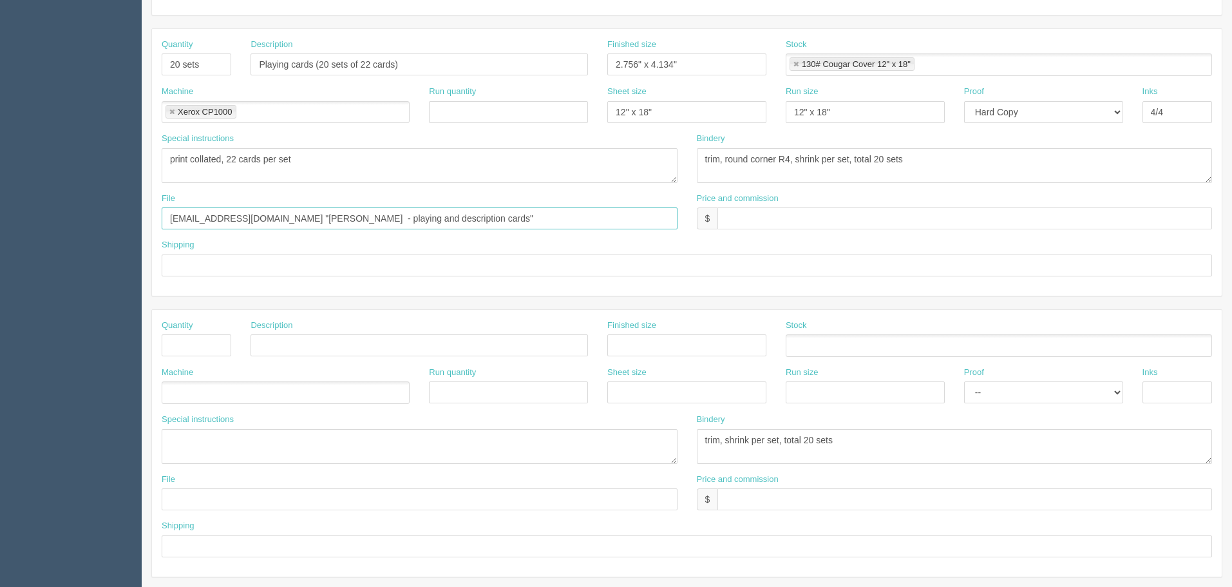
click at [494, 217] on input "files@allrush.ca "Lesley Southwick-Trask - playing and description cards"" at bounding box center [420, 218] width 516 height 22
drag, startPoint x: 198, startPoint y: 495, endPoint x: 204, endPoint y: 388, distance: 107.7
click at [198, 495] on input "text" at bounding box center [420, 499] width 516 height 22
paste input "files@allrush.ca "Lesley Southwick-Trask - playing and description cards""
type input "files@allrush.ca "Lesley Southwick-Trask - playing and description cards""
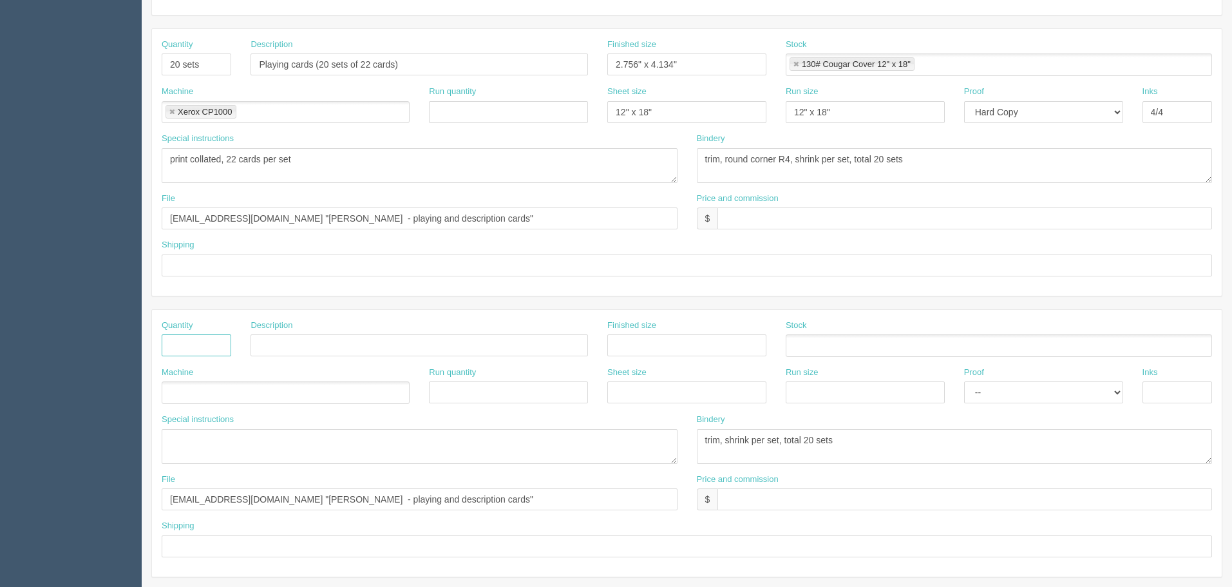
click at [194, 335] on input "text" at bounding box center [197, 345] width 70 height 22
type input "20 sets"
type input "Description Cards"
click at [293, 65] on input "Playing cards (20 sets of 22 cards)" at bounding box center [419, 64] width 337 height 22
type input "Playing Cards (20 sets of 22 cards)"
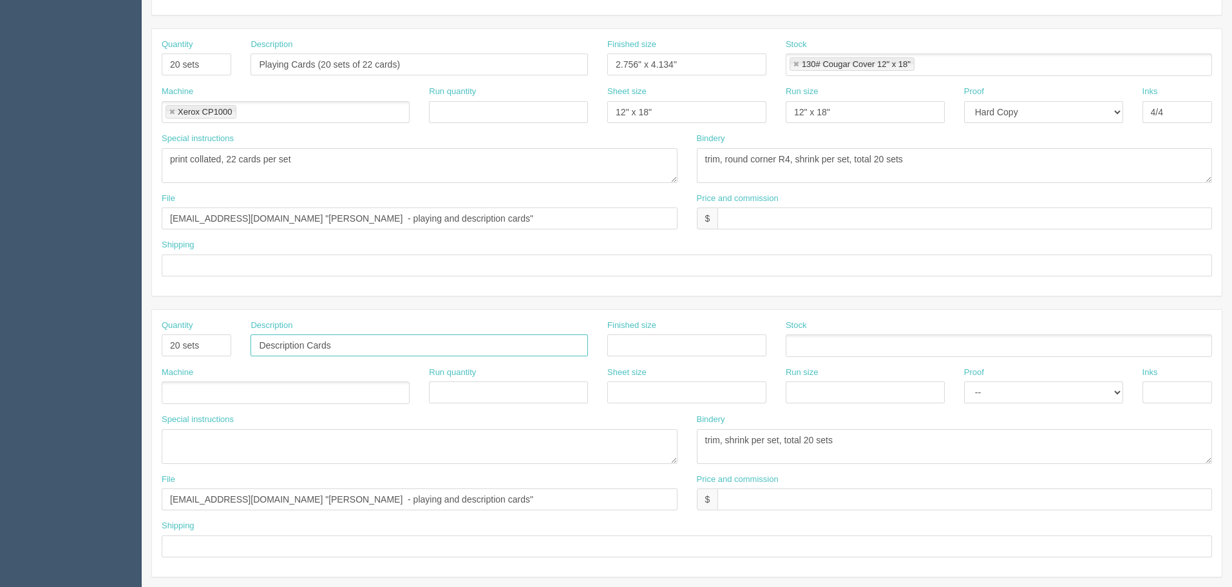
click at [359, 346] on input "Description Cards" at bounding box center [419, 345] width 337 height 22
type input "Description Cards (20 sets of 6 cards)"
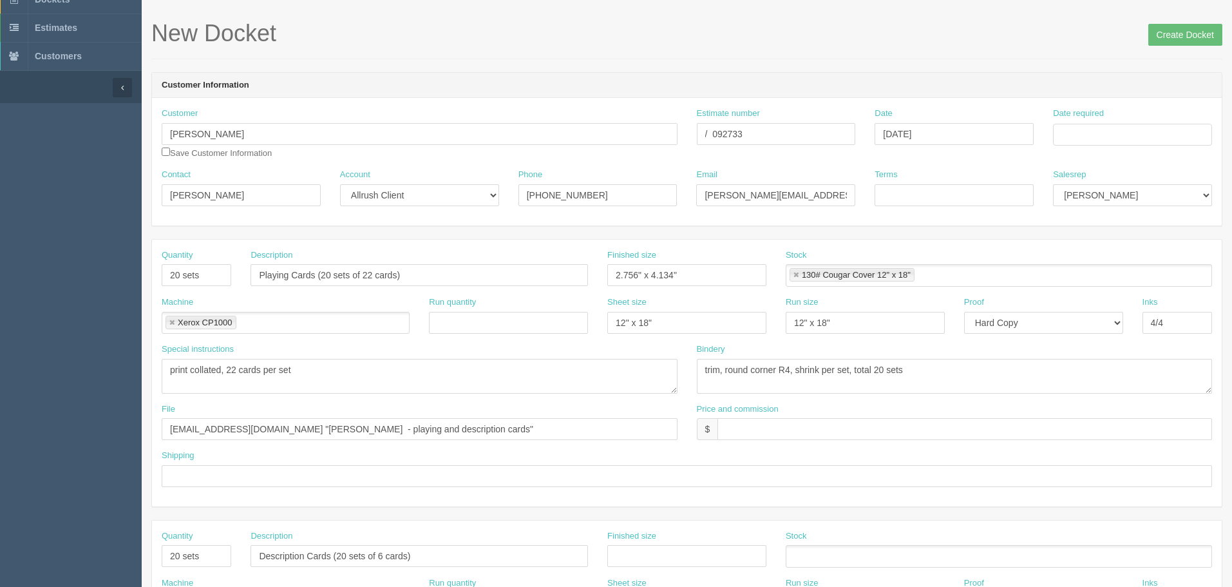
scroll to position [0, 0]
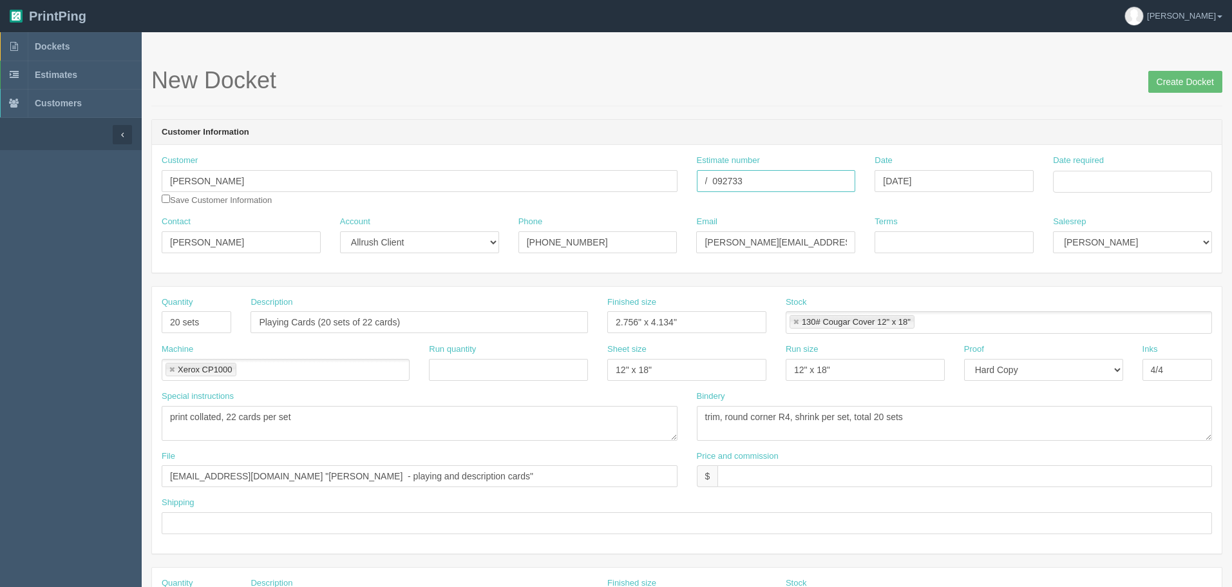
click at [702, 175] on input "/ 092733" at bounding box center [776, 181] width 159 height 22
paste input "092720"
type input "092720 / 092733"
click at [1123, 176] on input "Date required" at bounding box center [1132, 182] width 159 height 22
click at [1098, 269] on td "7" at bounding box center [1100, 268] width 16 height 19
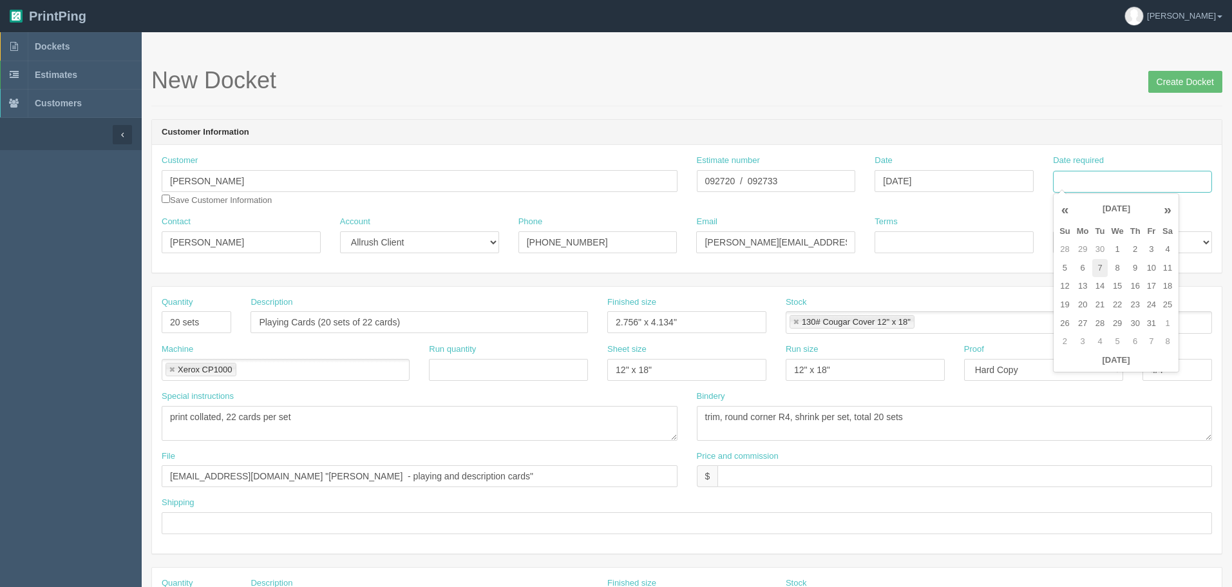
type input "October 7, 2025"
click at [1123, 240] on select "Mark Mikayla Aly Mehmud Stacy Rebecca Matthew Viki Phil Greg Jim Sam Brandon Za…" at bounding box center [1132, 242] width 159 height 22
select select "8"
click at [1053, 231] on select "Mark Mikayla Aly Mehmud Stacy Rebecca Matthew Viki Phil Greg Jim Sam Brandon Za…" at bounding box center [1132, 242] width 159 height 22
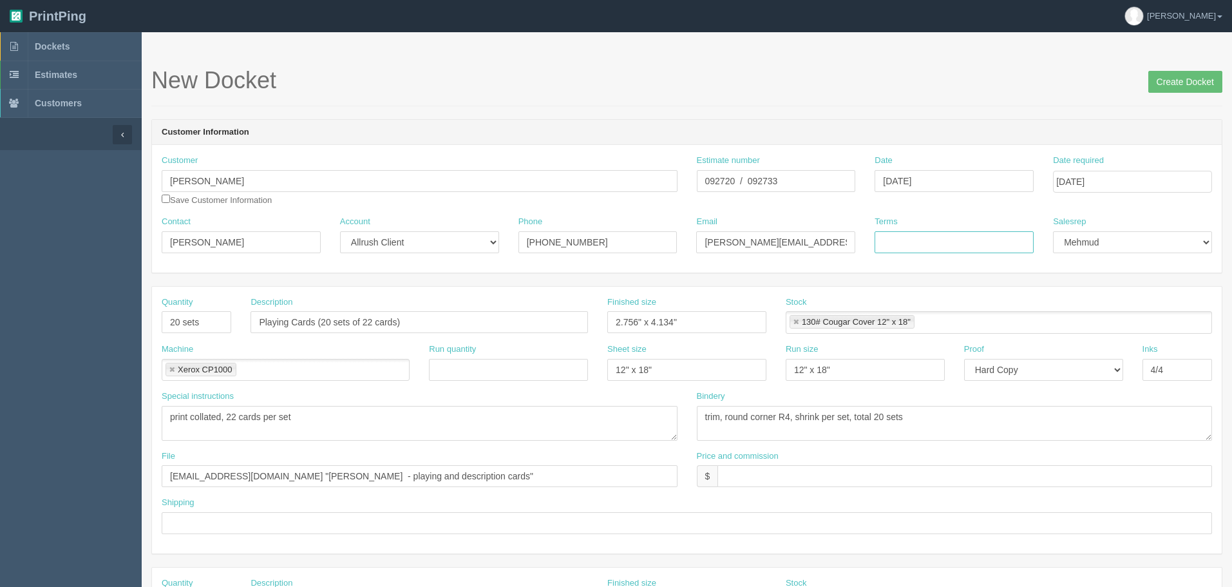
drag, startPoint x: 1004, startPoint y: 247, endPoint x: 1000, endPoint y: 240, distance: 7.5
click at [1003, 245] on input "Terms" at bounding box center [954, 242] width 159 height 22
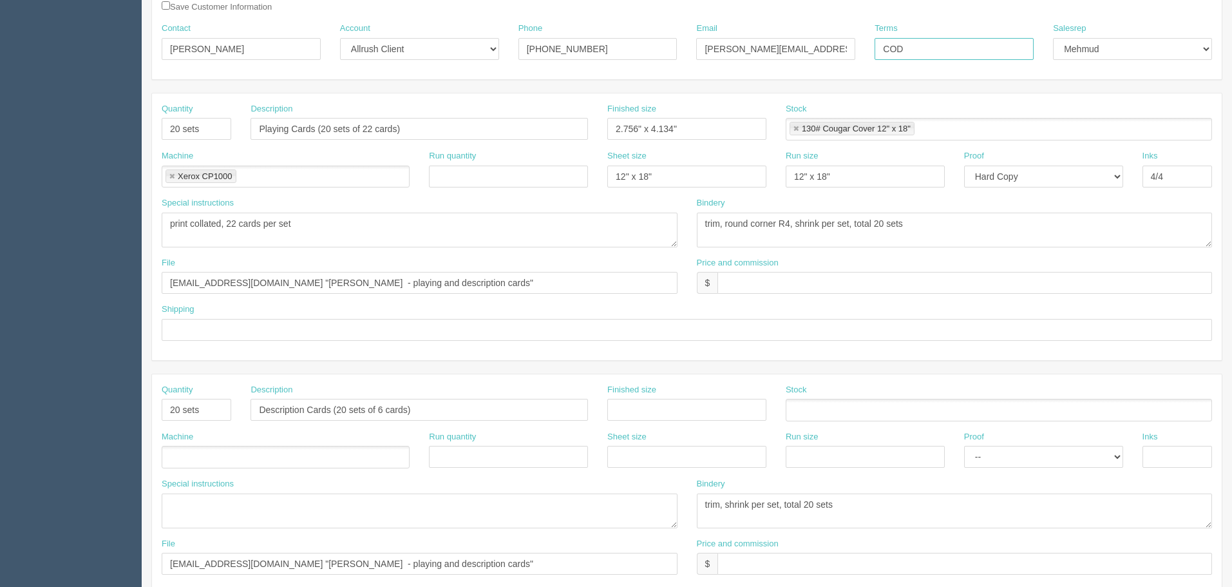
type input "COD"
click at [772, 279] on input "text" at bounding box center [964, 283] width 495 height 22
click at [824, 279] on input "197.82 mj$ AR$" at bounding box center [964, 283] width 495 height 22
click at [777, 283] on input "197.82 mj$ AR$43.27" at bounding box center [964, 283] width 495 height 22
type input "$197.82 mj$30.91 AR$43.27"
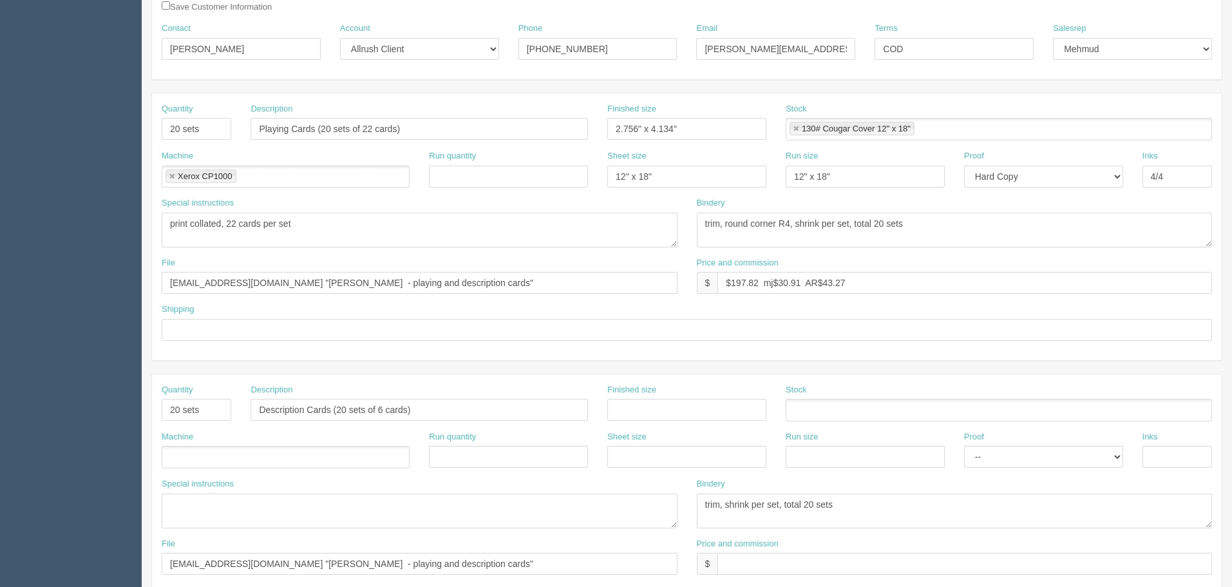
scroll to position [0, 0]
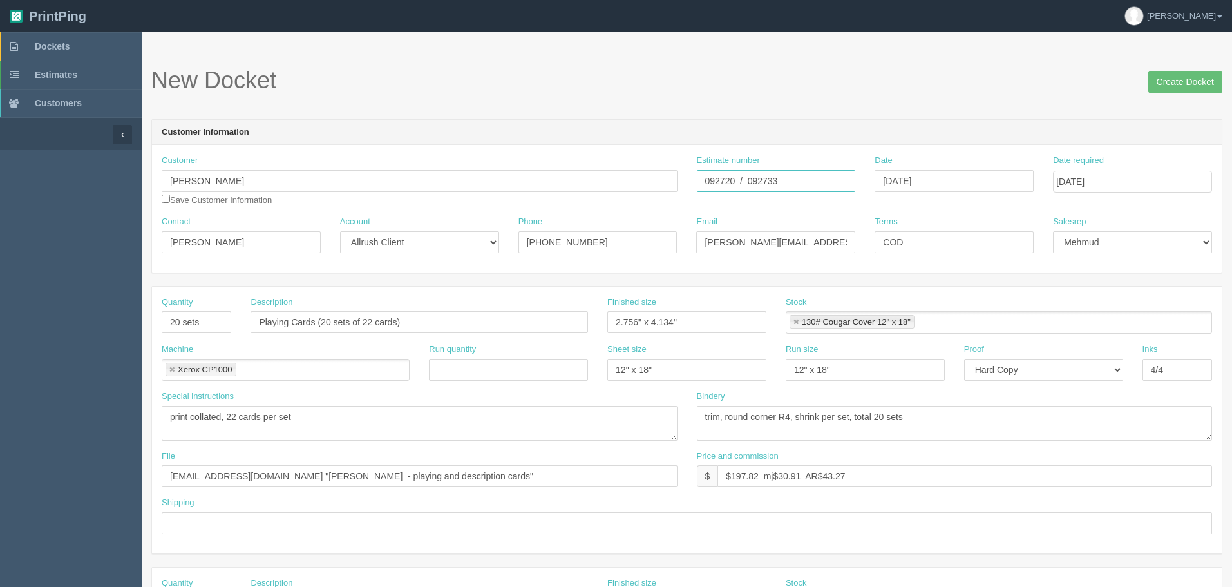
click at [766, 182] on input "092720 / 092733" at bounding box center [776, 181] width 159 height 22
click at [766, 180] on input "092720 / 092733" at bounding box center [776, 181] width 159 height 22
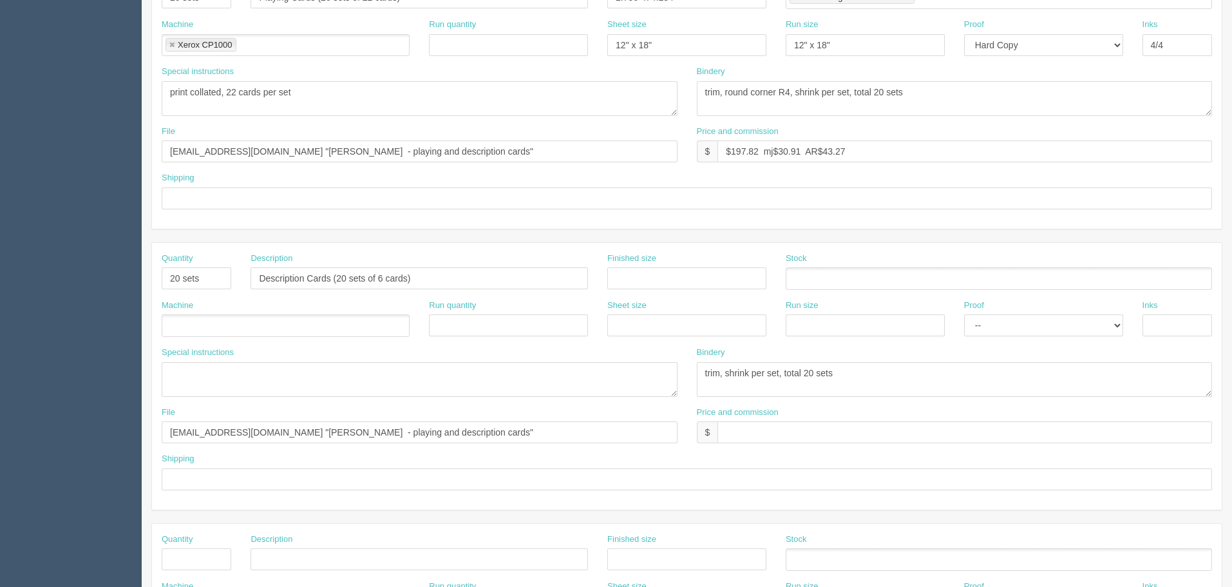
scroll to position [322, 0]
click at [616, 289] on input "text" at bounding box center [686, 281] width 159 height 22
click at [663, 282] on input "11" x 6.20"" at bounding box center [686, 281] width 159 height 22
type input "11" x 6.1875""
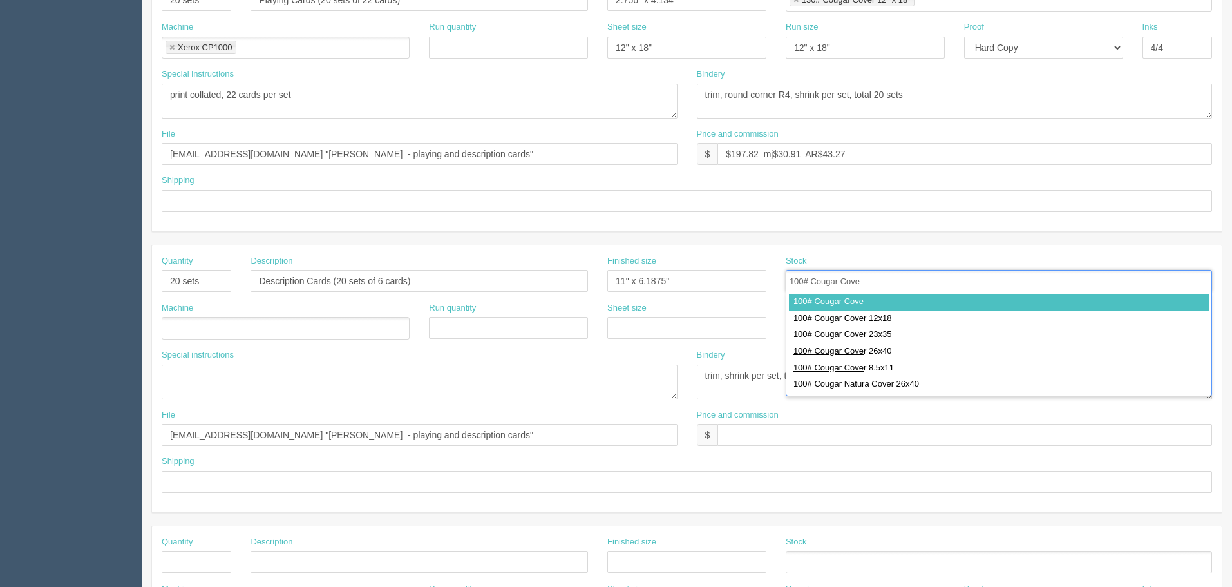
type input "100# Cougar Cover"
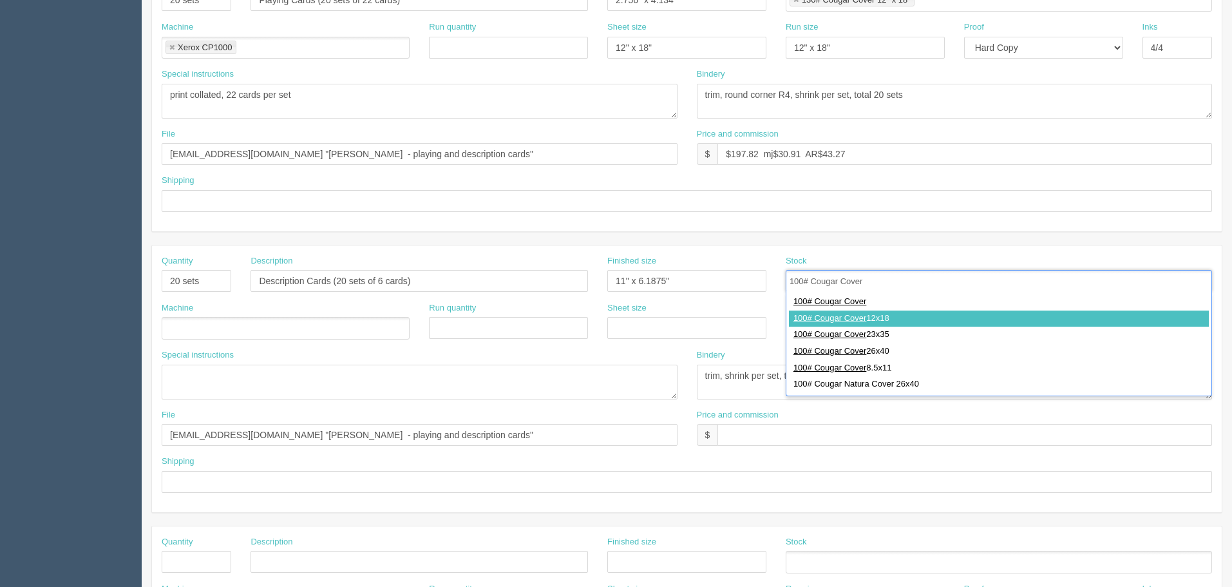
type input "100# Cougar Cover 12x18"
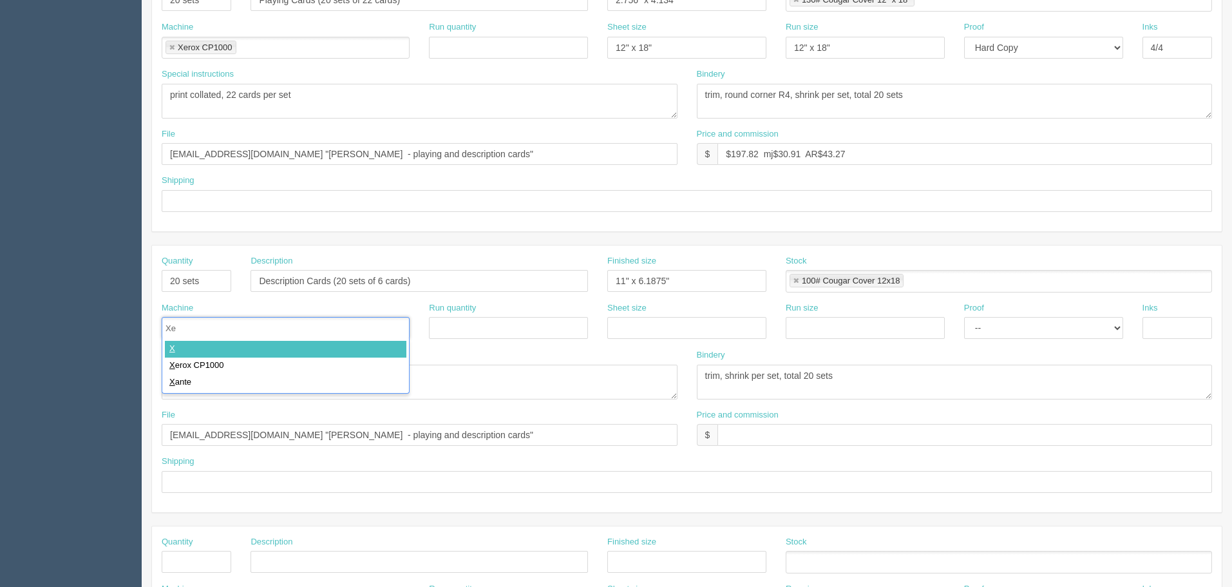
type input "Xer"
type input "Xerox CP1000"
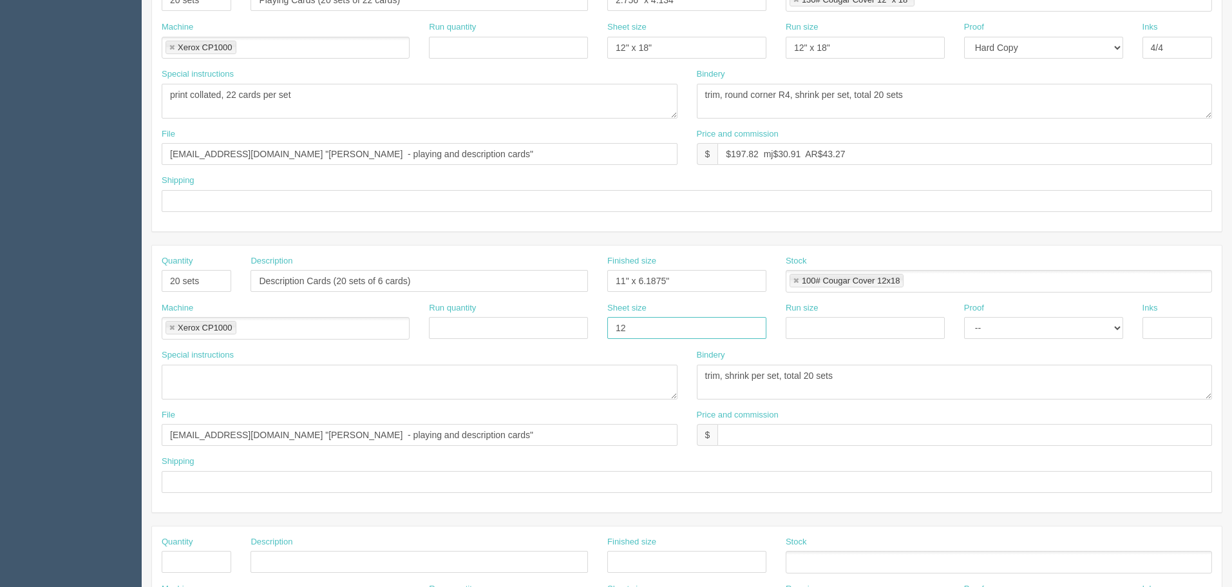
type input "12" x 18""
paste input "12" x 18""
type input "12" x 18""
select select "Hard Copy"
click at [964, 317] on select "-- Email Hard Copy" at bounding box center [1043, 328] width 159 height 22
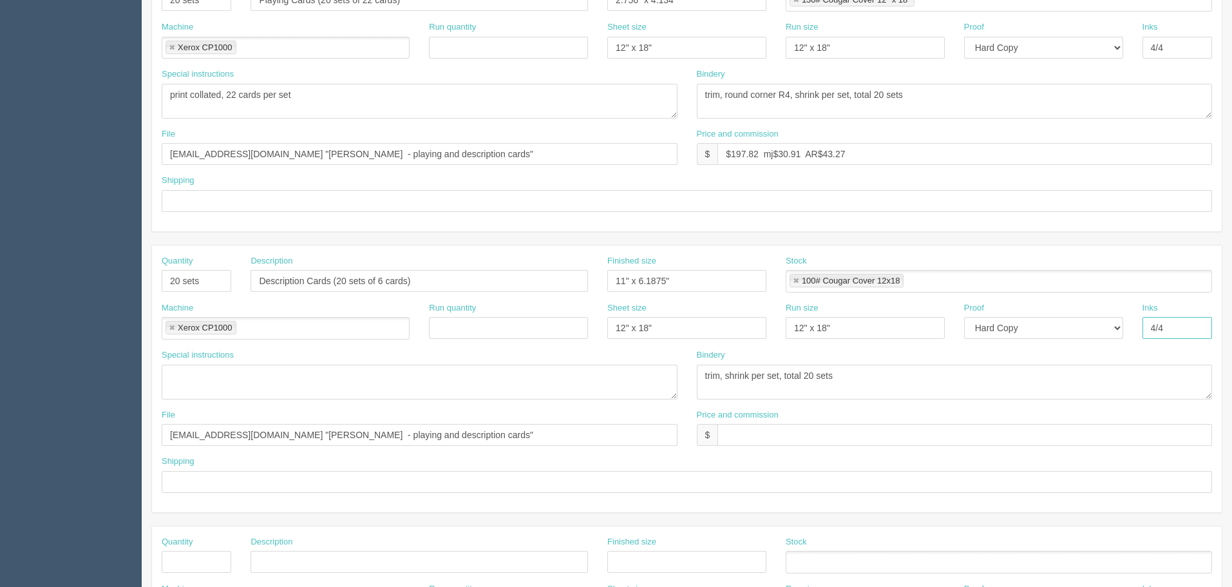
type input "4/4"
click at [262, 378] on textarea at bounding box center [420, 382] width 516 height 35
drag, startPoint x: 110, startPoint y: 97, endPoint x: -6, endPoint y: 96, distance: 115.9
click at [0, 96] on html "PrintPing Zack Edit account ( zack@allrush.ca ) Logout Dockets Estimates" at bounding box center [616, 263] width 1232 height 1170
click at [238, 366] on textarea at bounding box center [420, 382] width 516 height 35
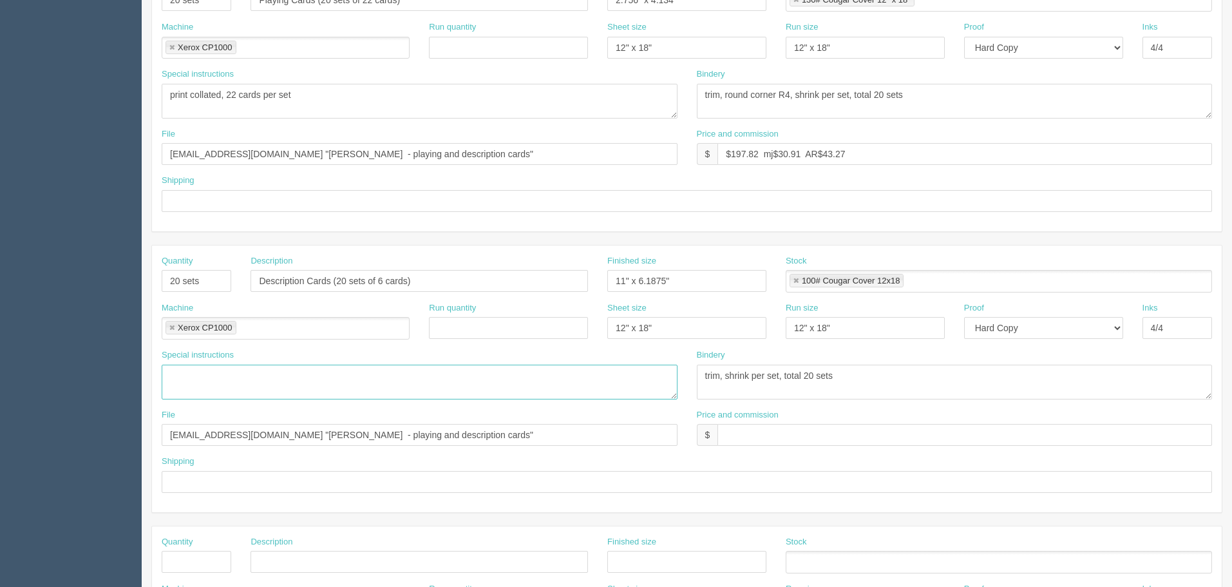
paste textarea "print collated, 22 cards per set"
drag, startPoint x: 235, startPoint y: 374, endPoint x: 386, endPoint y: 432, distance: 161.5
click at [242, 373] on textarea "print collated, 22 cards per set" at bounding box center [420, 382] width 516 height 35
type textarea "print collated, 6 cards per set"
click at [850, 377] on textarea "trim, shrink per set, total 20 sets" at bounding box center [955, 382] width 516 height 35
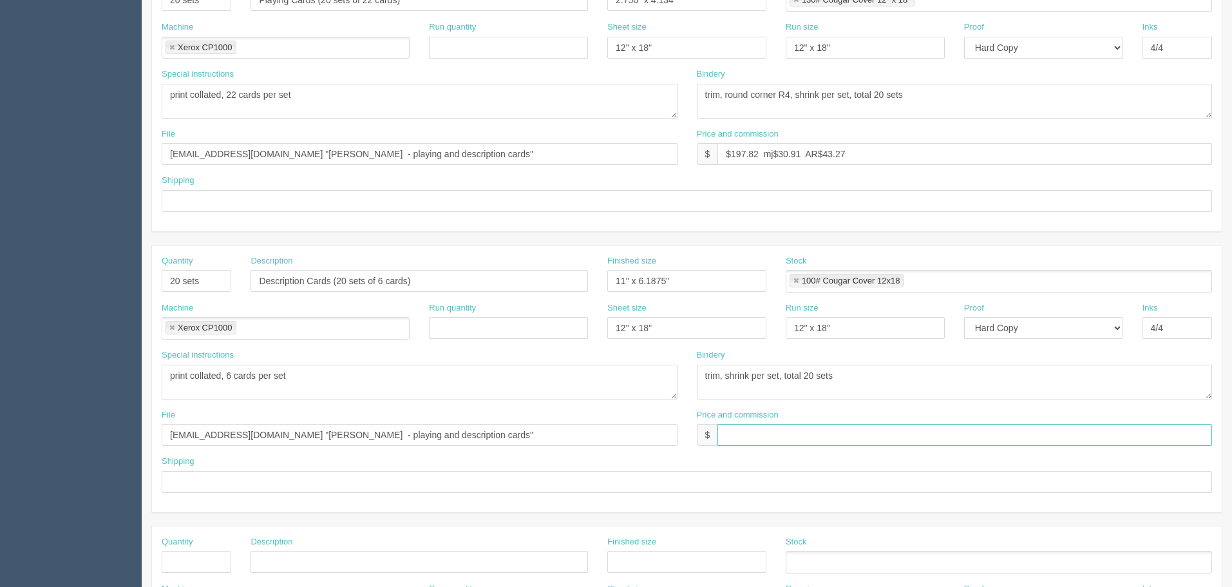
click at [775, 432] on input "text" at bounding box center [964, 435] width 495 height 22
drag, startPoint x: 831, startPoint y: 435, endPoint x: 821, endPoint y: 430, distance: 10.9
click at [830, 433] on input "$134.90 mj$ AR$" at bounding box center [964, 435] width 495 height 22
drag, startPoint x: 779, startPoint y: 433, endPoint x: 785, endPoint y: 458, distance: 25.8
click at [779, 433] on input "$134.90 mj$ AR$26.98" at bounding box center [964, 435] width 495 height 22
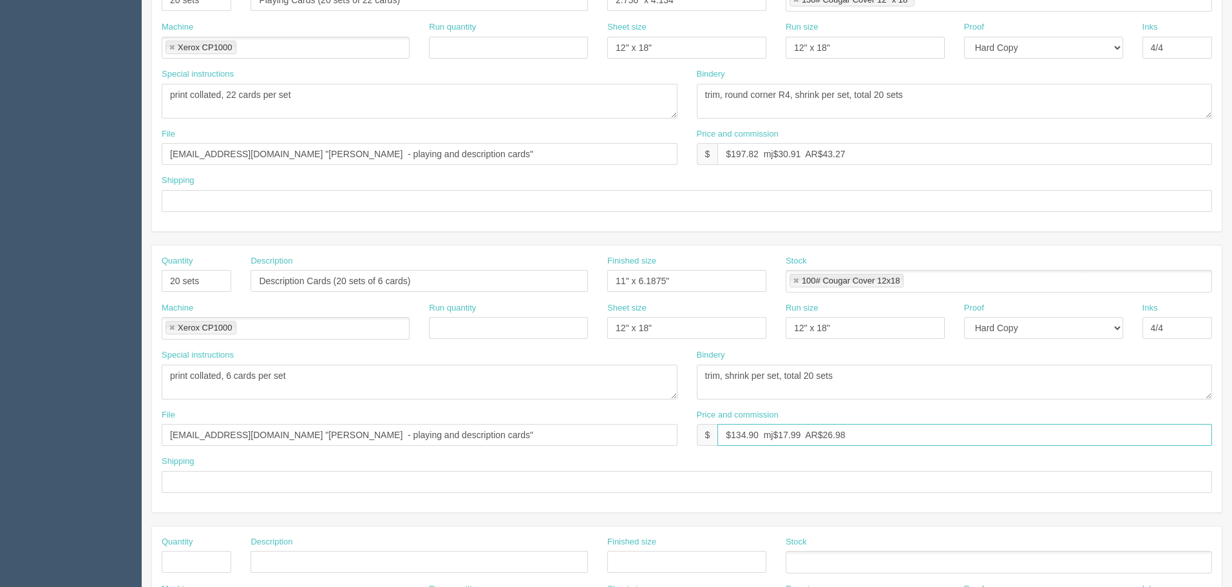
type input "$134.90 mj$17.99 AR$26.98"
type input "Call for pickup when ready | ***TUESDAY BY 10AM FIRM***"
click at [322, 207] on input "text" at bounding box center [687, 201] width 1050 height 22
type input "See below"
click at [585, 159] on input "files@allrush.ca "Lesley Southwick-Trask - playing and description cards"" at bounding box center [420, 154] width 516 height 22
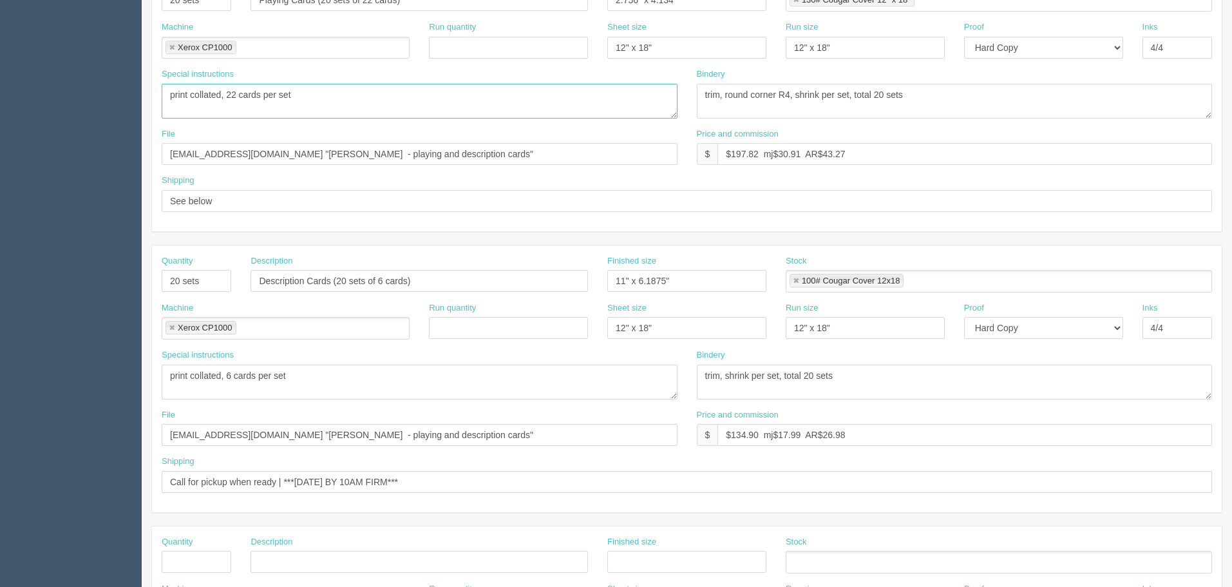
click at [466, 104] on textarea "print collated, 22 cards per set" at bounding box center [420, 101] width 516 height 35
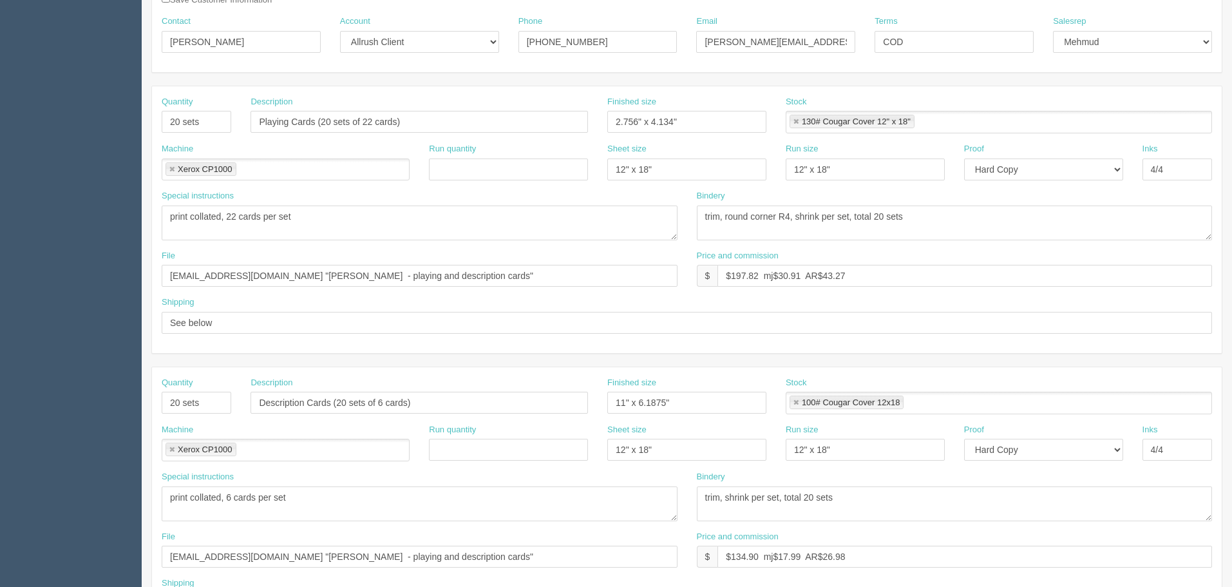
scroll to position [0, 0]
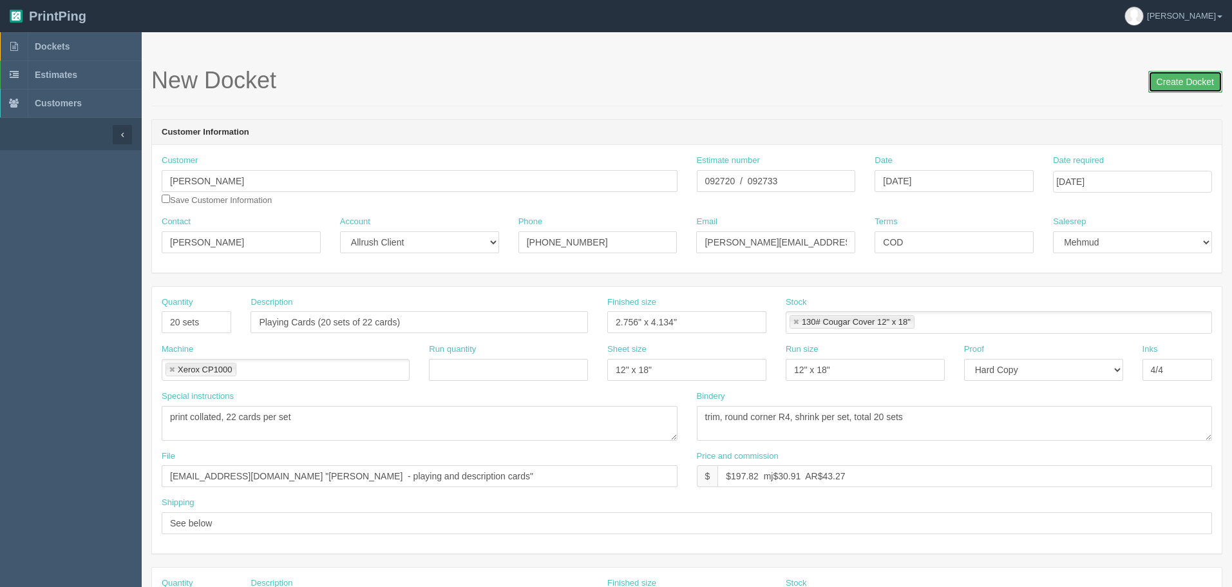
click at [1173, 84] on input "Create Docket" at bounding box center [1185, 82] width 74 height 22
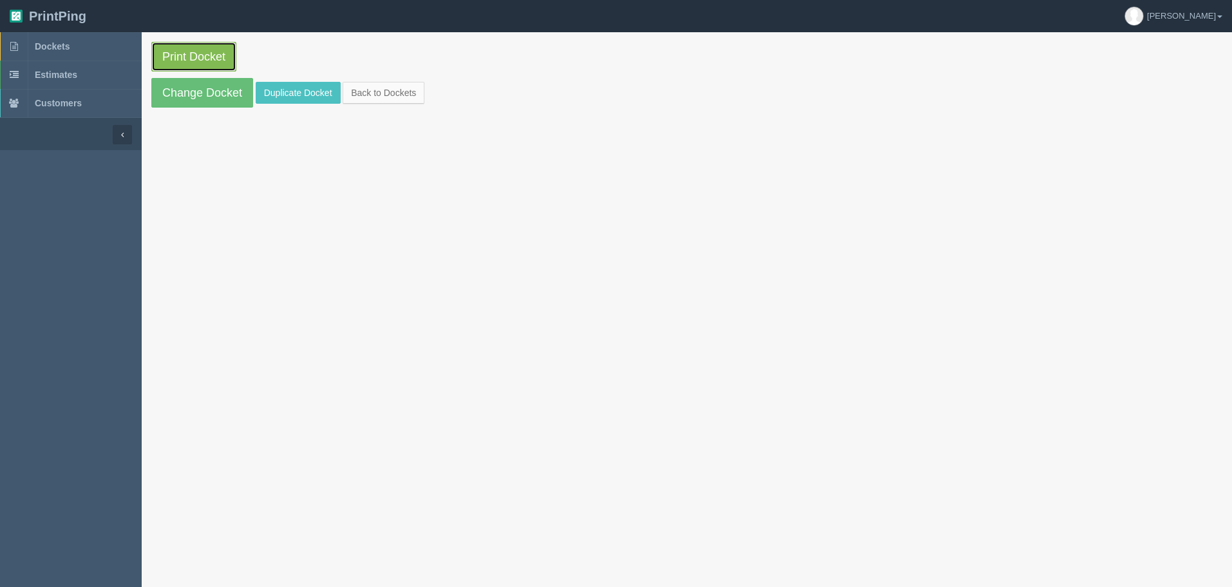
drag, startPoint x: 0, startPoint y: 0, endPoint x: 172, endPoint y: 50, distance: 179.0
click at [172, 50] on link "Print Docket" at bounding box center [193, 57] width 85 height 30
click at [94, 48] on link "Dockets" at bounding box center [71, 46] width 142 height 28
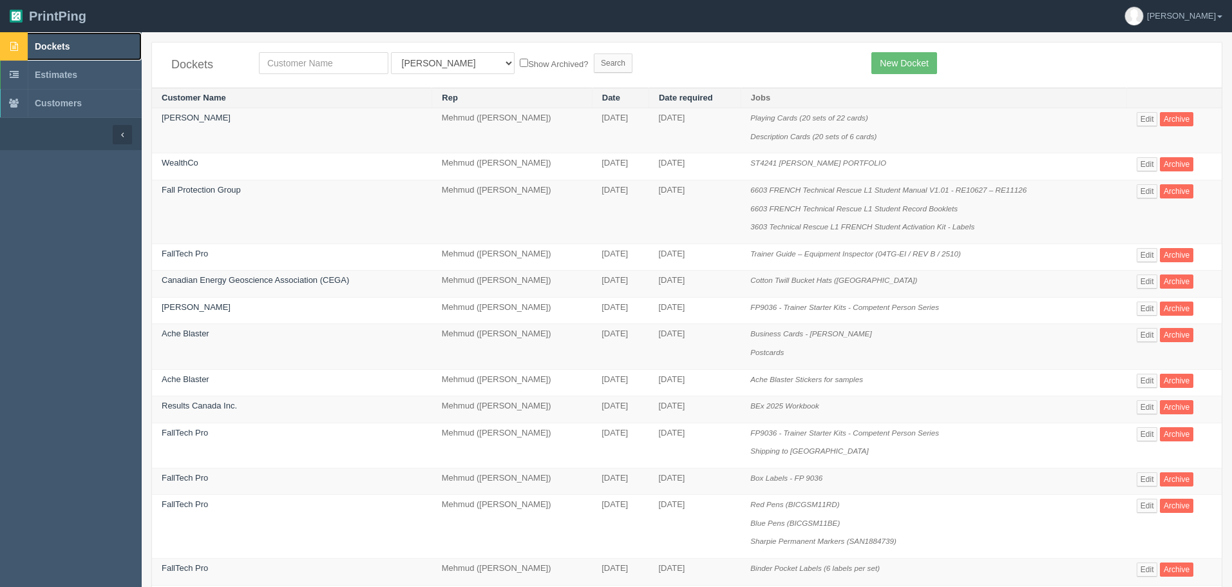
click at [65, 43] on span "Dockets" at bounding box center [52, 46] width 35 height 10
